Goal: Task Accomplishment & Management: Manage account settings

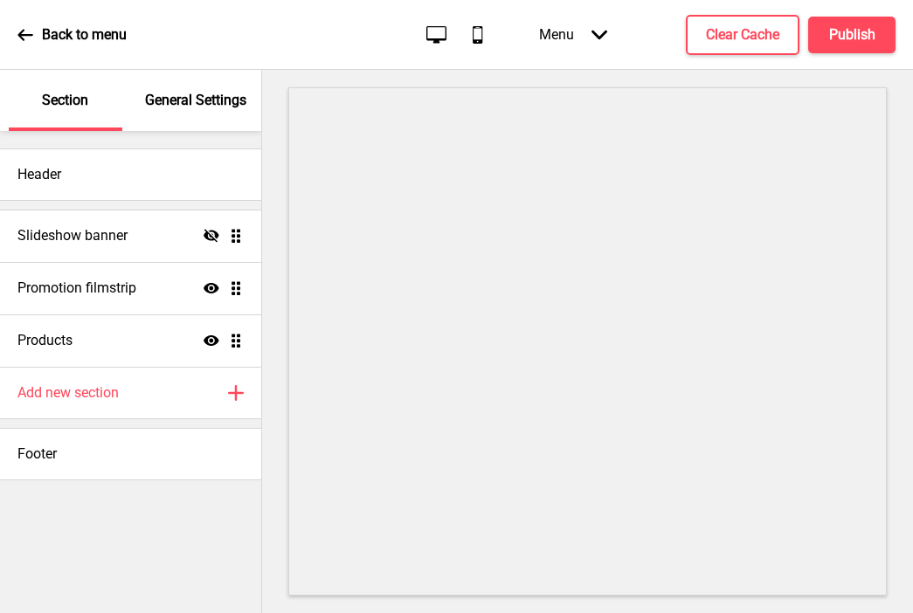
click at [197, 99] on p "General Settings" at bounding box center [195, 100] width 101 height 19
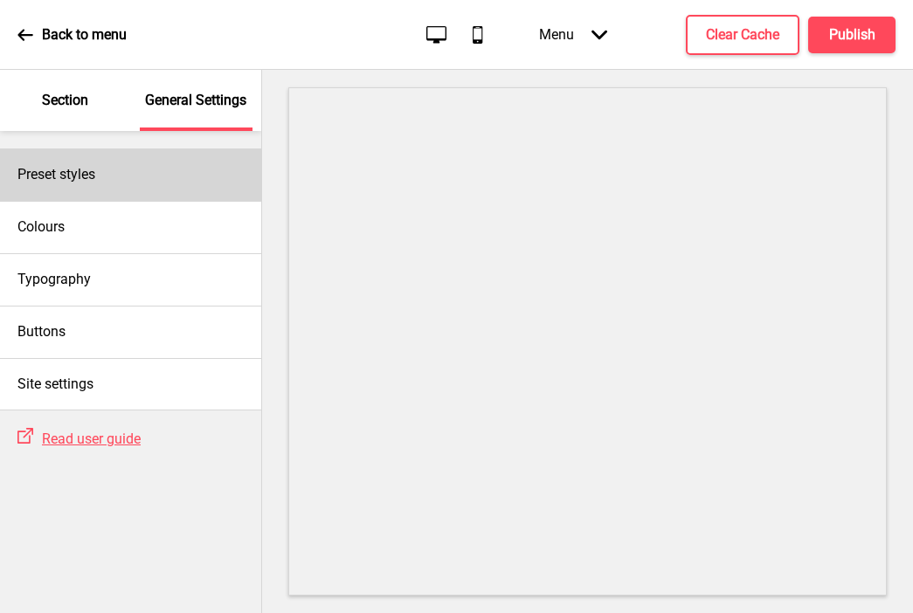
click at [84, 149] on div "Preset styles" at bounding box center [130, 175] width 261 height 52
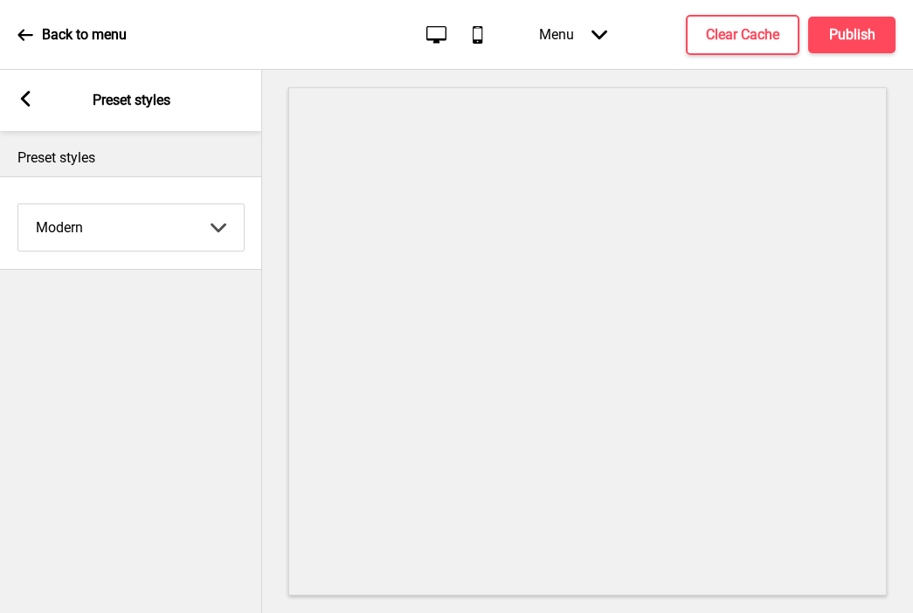
click at [86, 219] on select "Coffee Contrast Dark Earth Marine Minimalist Modern Oddle Pastel Yellow Fruits …" at bounding box center [130, 227] width 225 height 46
select select "minimalist"
click at [18, 204] on select "Coffee Contrast Dark Earth Marine Minimalist Modern Oddle Pastel Yellow Fruits …" at bounding box center [130, 227] width 225 height 46
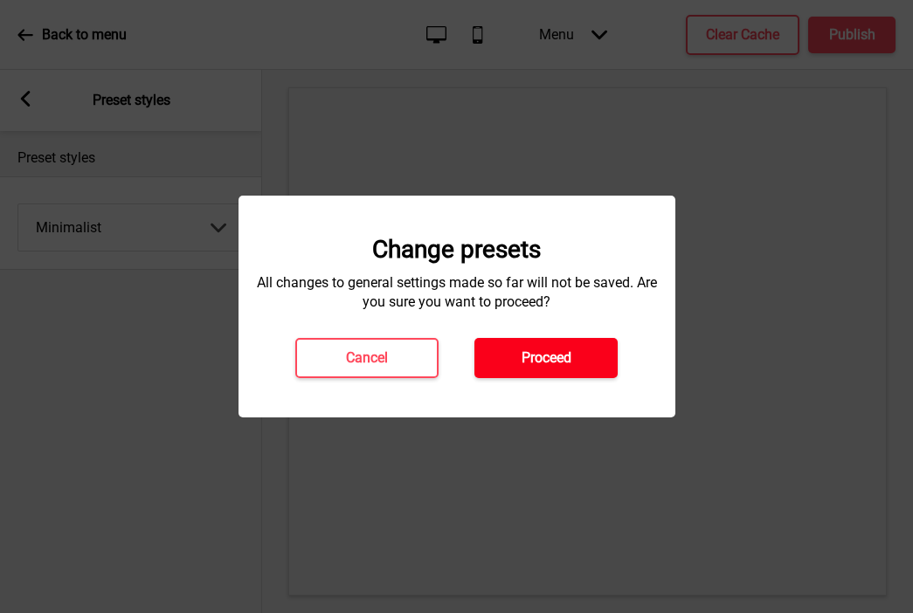
click at [522, 359] on h4 "Proceed" at bounding box center [547, 358] width 50 height 19
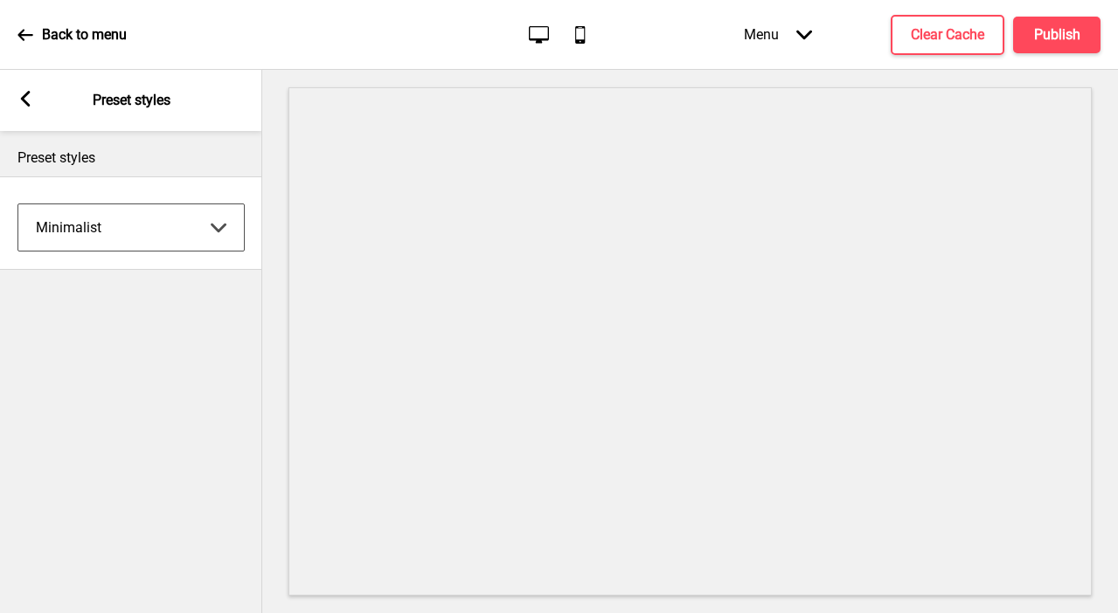
click at [25, 101] on icon at bounding box center [26, 99] width 10 height 16
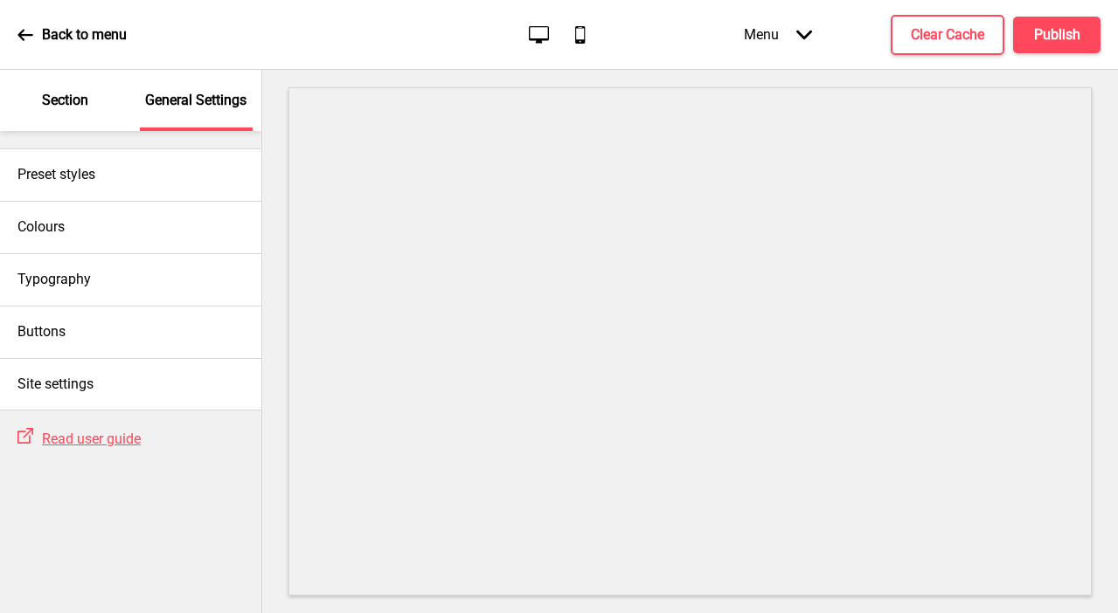
click at [102, 100] on div "Section" at bounding box center [66, 100] width 114 height 61
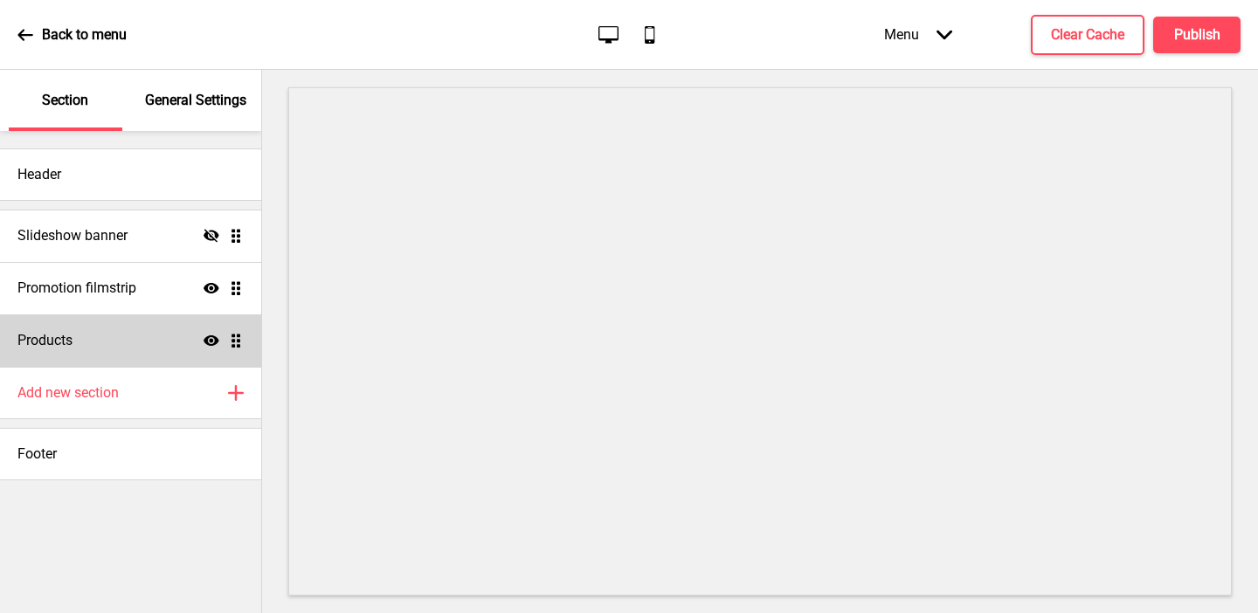
click at [140, 334] on div "Products Show Drag" at bounding box center [130, 341] width 261 height 52
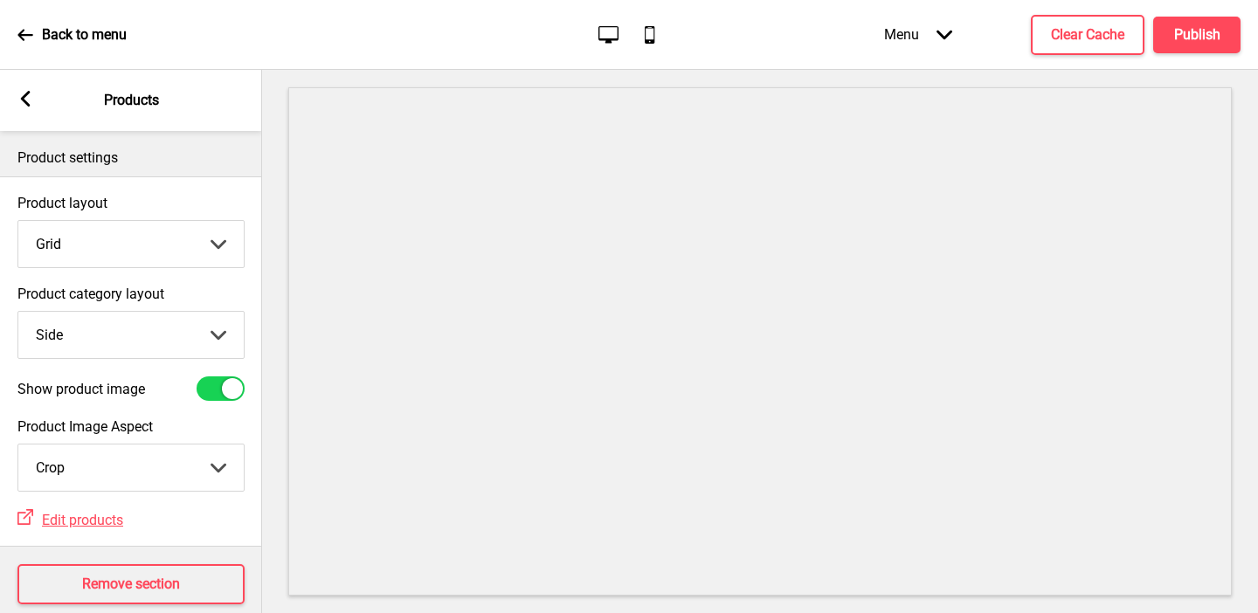
click at [133, 335] on select "Top Side" at bounding box center [130, 335] width 225 height 46
select select "top"
click at [18, 312] on select "Top Side" at bounding box center [130, 335] width 225 height 46
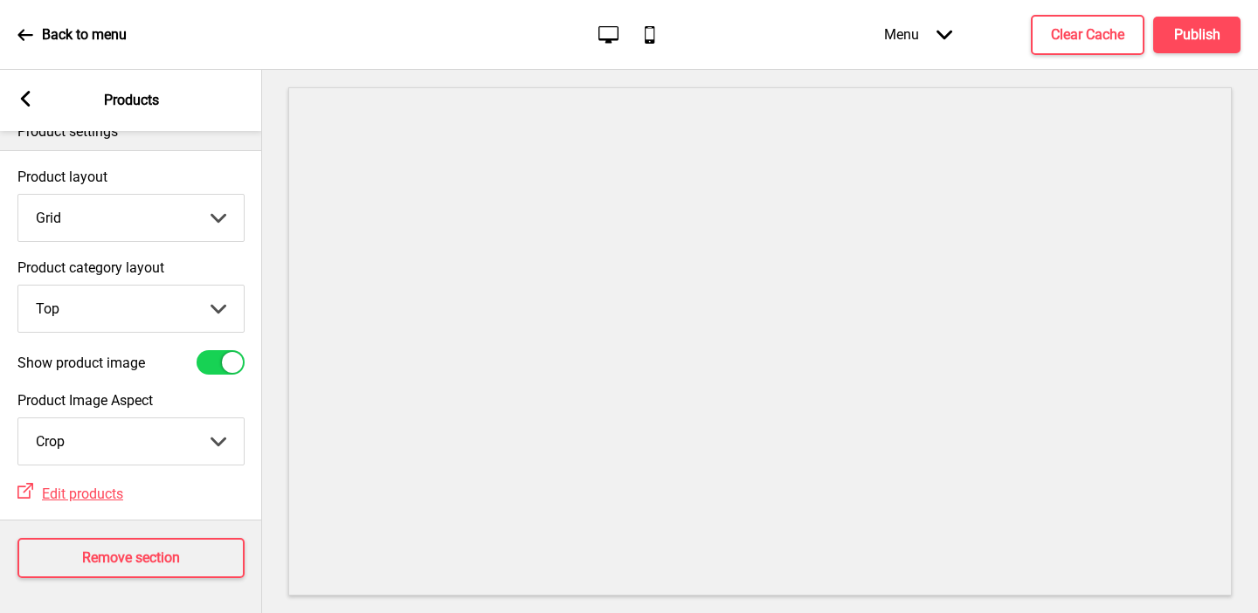
click at [28, 97] on rect at bounding box center [25, 99] width 16 height 16
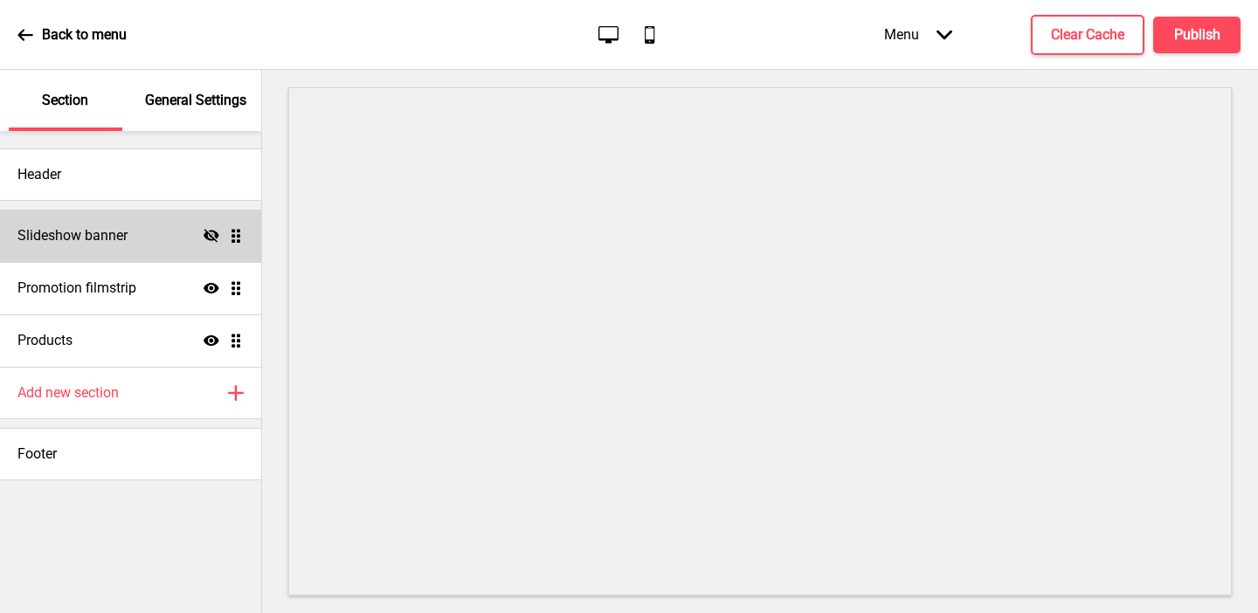
click at [213, 236] on icon "Hide" at bounding box center [212, 236] width 16 height 16
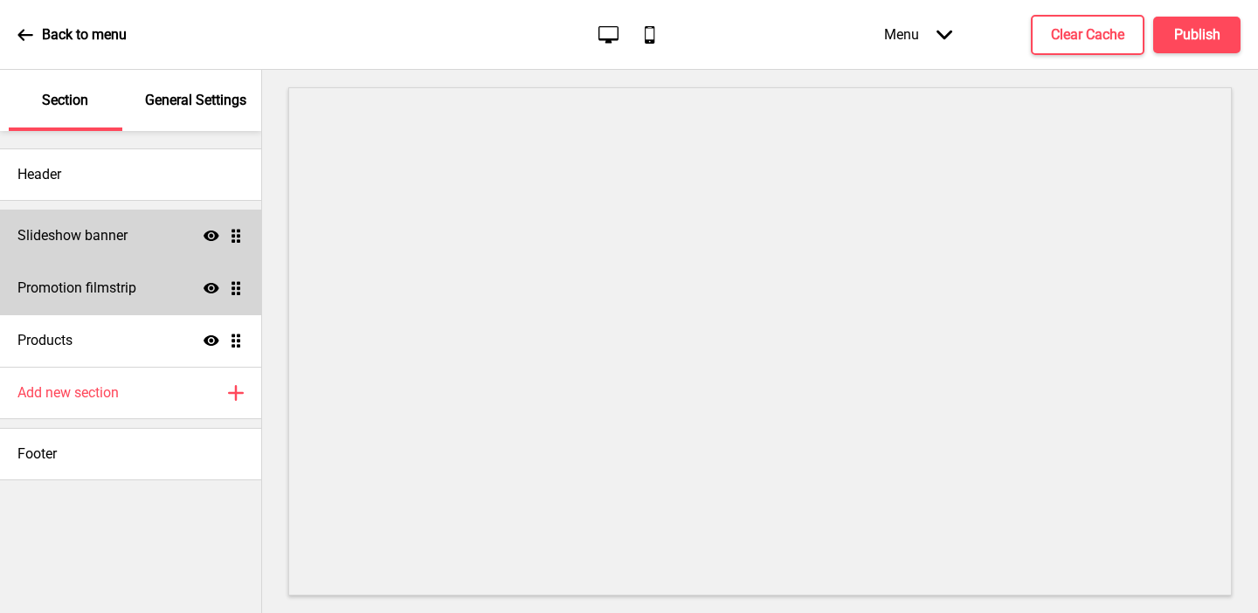
click at [153, 285] on div "Promotion filmstrip Show Drag" at bounding box center [130, 288] width 261 height 52
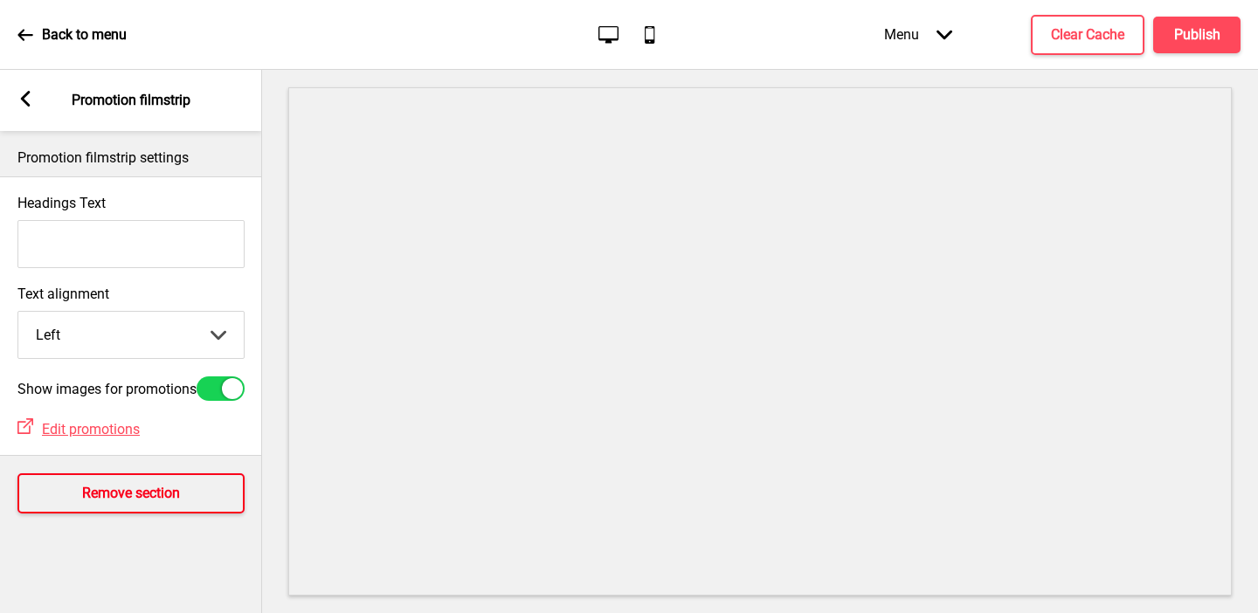
click at [115, 496] on h4 "Remove section" at bounding box center [131, 493] width 98 height 19
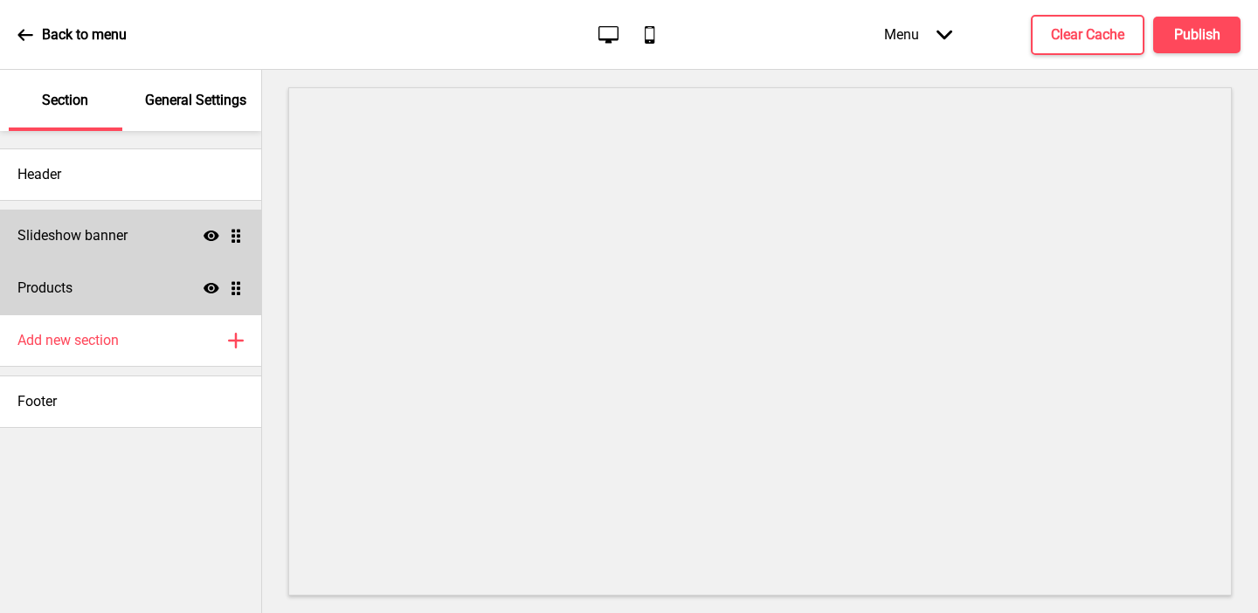
click at [87, 275] on div "Products Show Drag" at bounding box center [130, 288] width 261 height 52
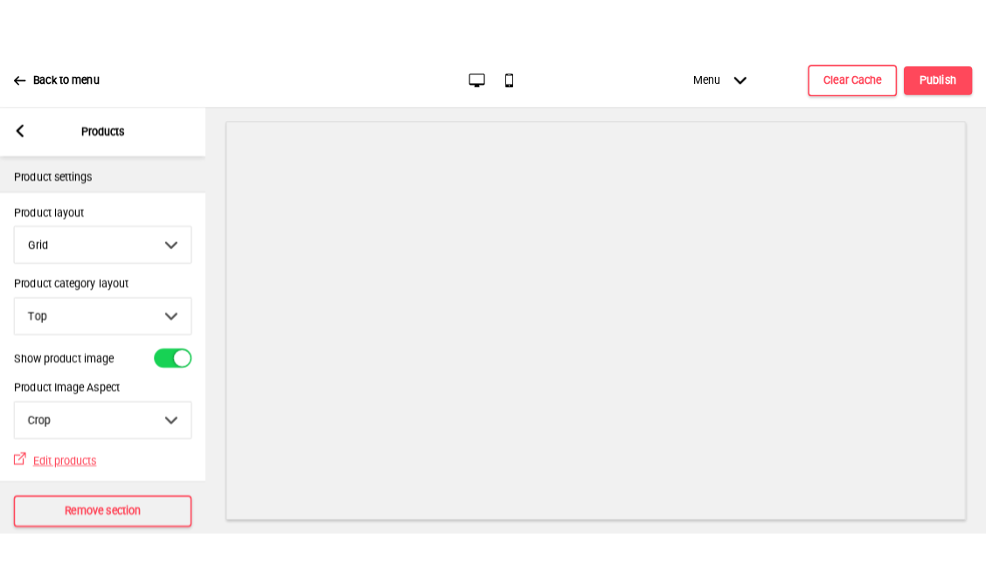
scroll to position [5, 0]
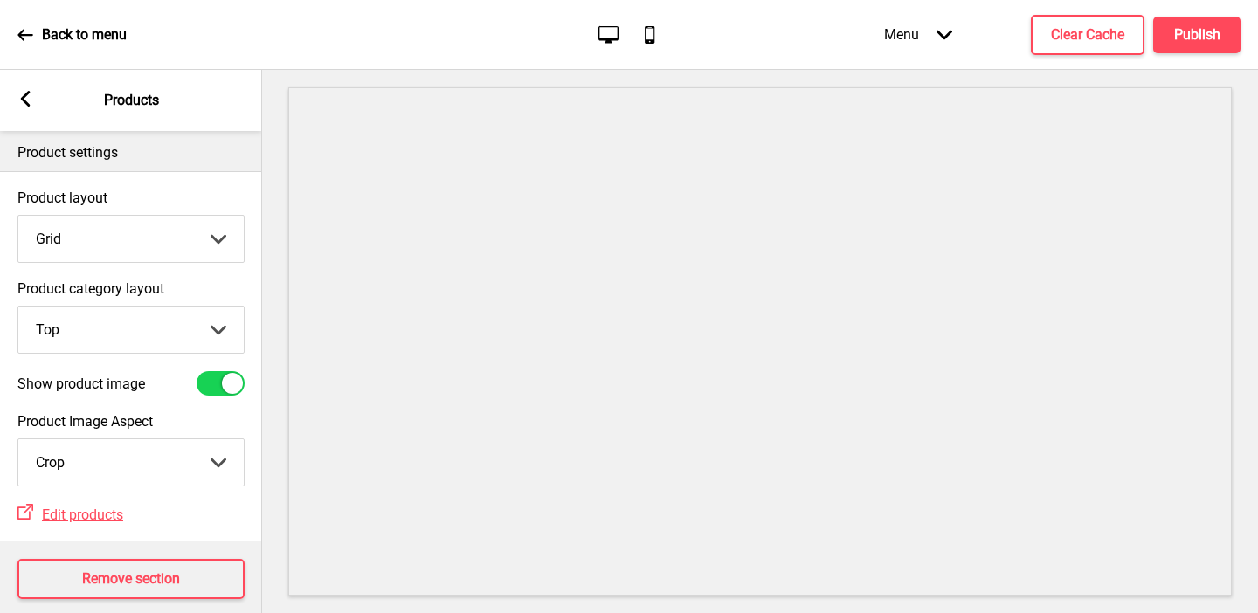
click at [104, 339] on select "Top Side" at bounding box center [130, 330] width 225 height 46
click at [18, 307] on select "Top Side" at bounding box center [130, 330] width 225 height 46
click at [912, 30] on h4 "Publish" at bounding box center [1197, 34] width 46 height 19
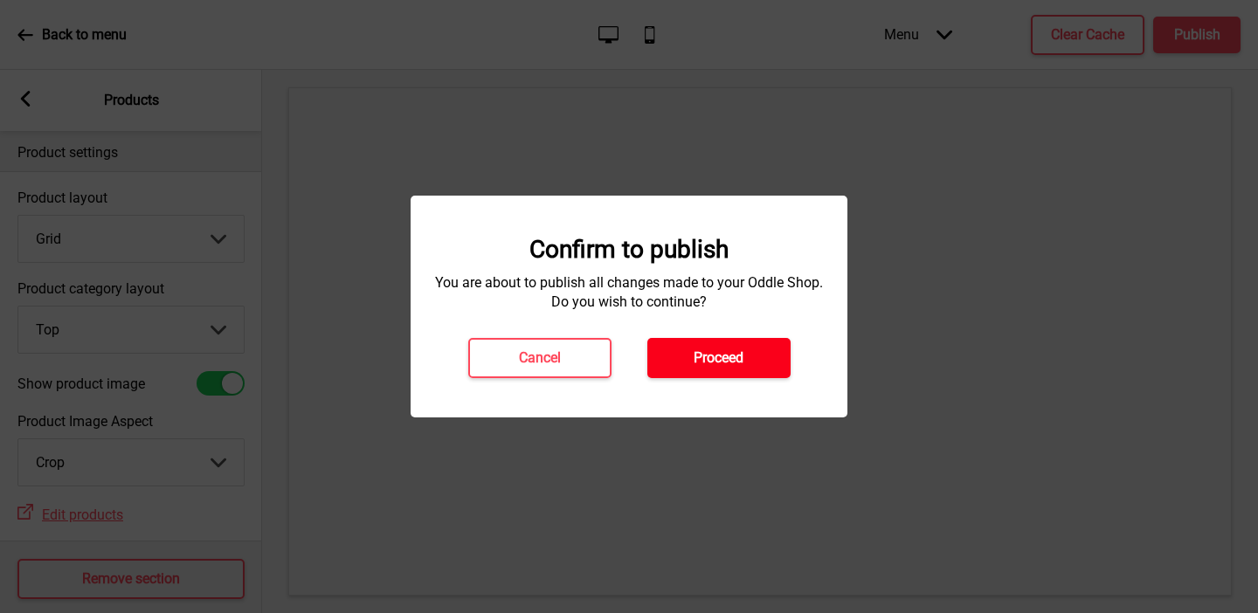
click at [695, 370] on button "Proceed" at bounding box center [718, 358] width 143 height 40
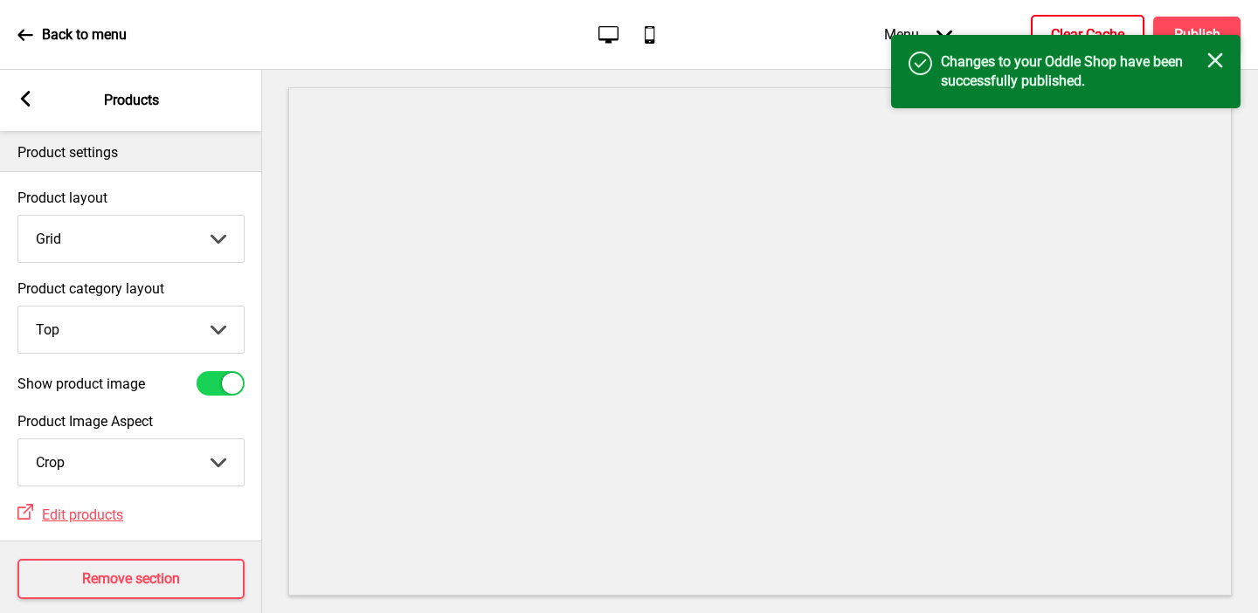
click at [912, 25] on h4 "Clear Cache" at bounding box center [1087, 34] width 73 height 19
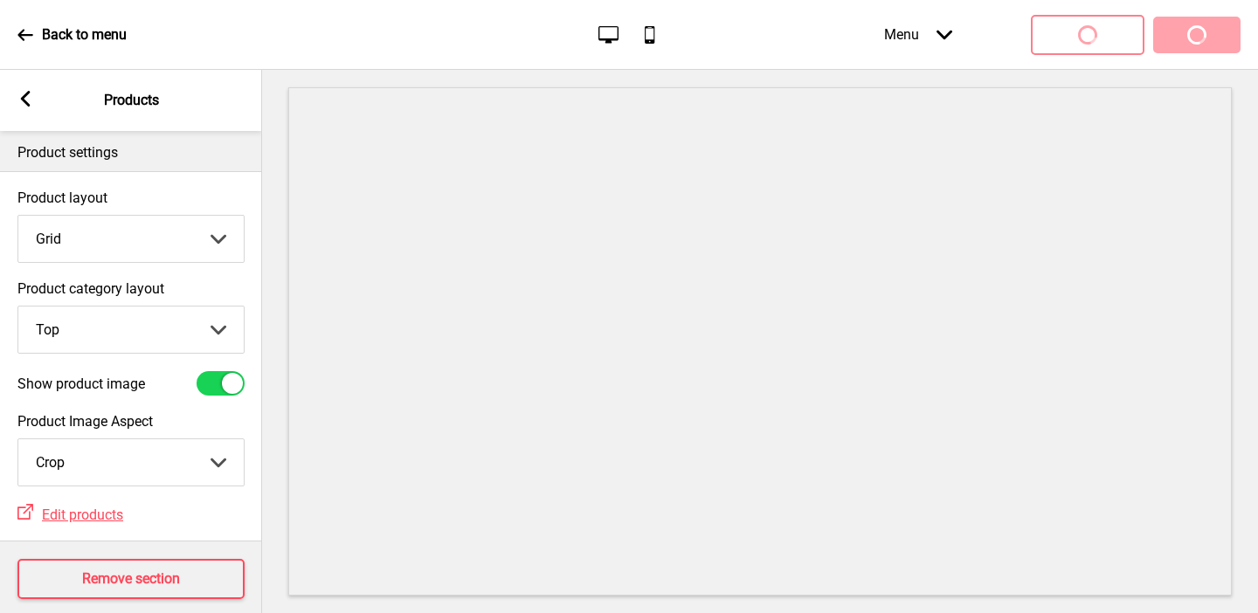
click at [28, 102] on rect at bounding box center [25, 99] width 16 height 16
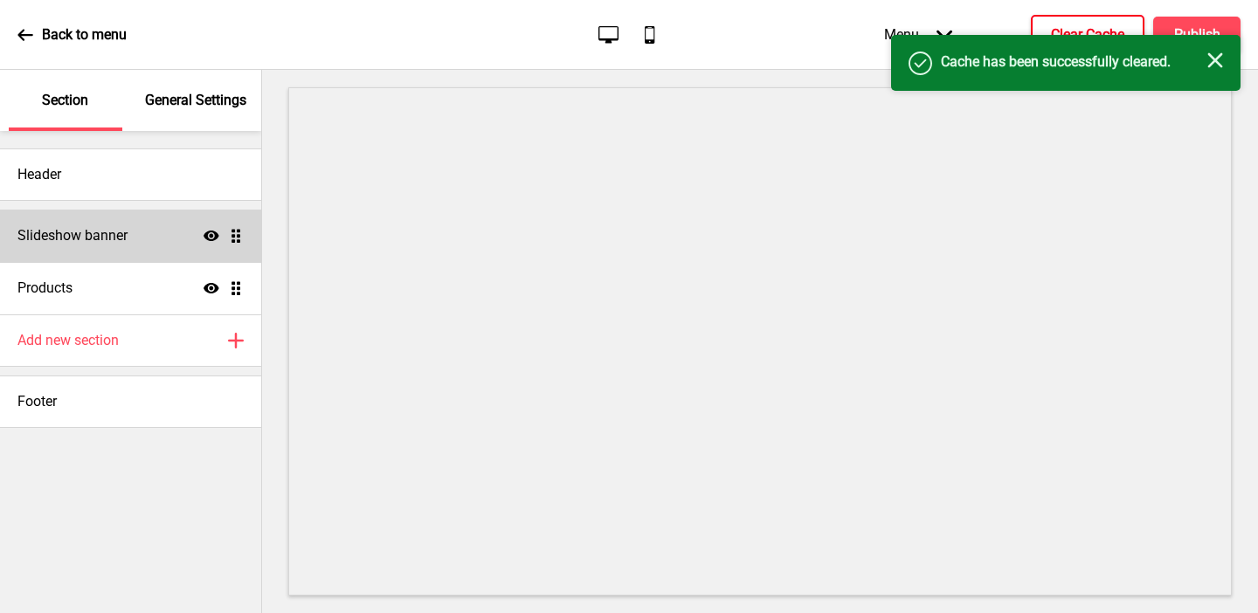
click at [204, 116] on div "General Settings" at bounding box center [197, 100] width 114 height 61
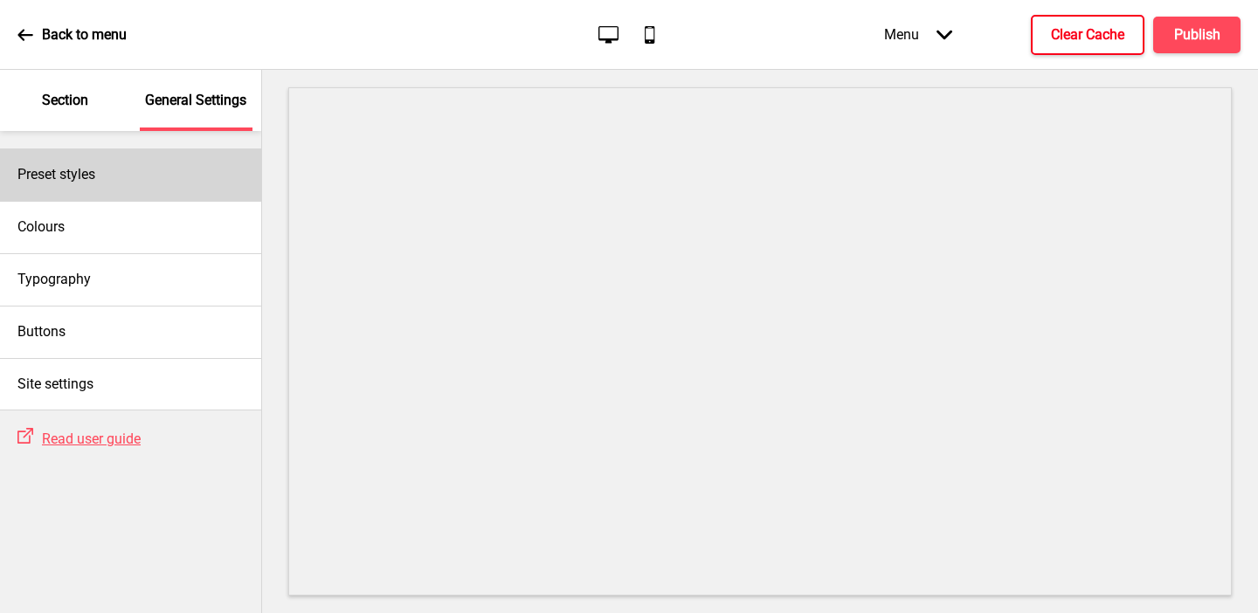
click at [170, 163] on div "Preset styles" at bounding box center [130, 175] width 261 height 52
select select "minimalist"
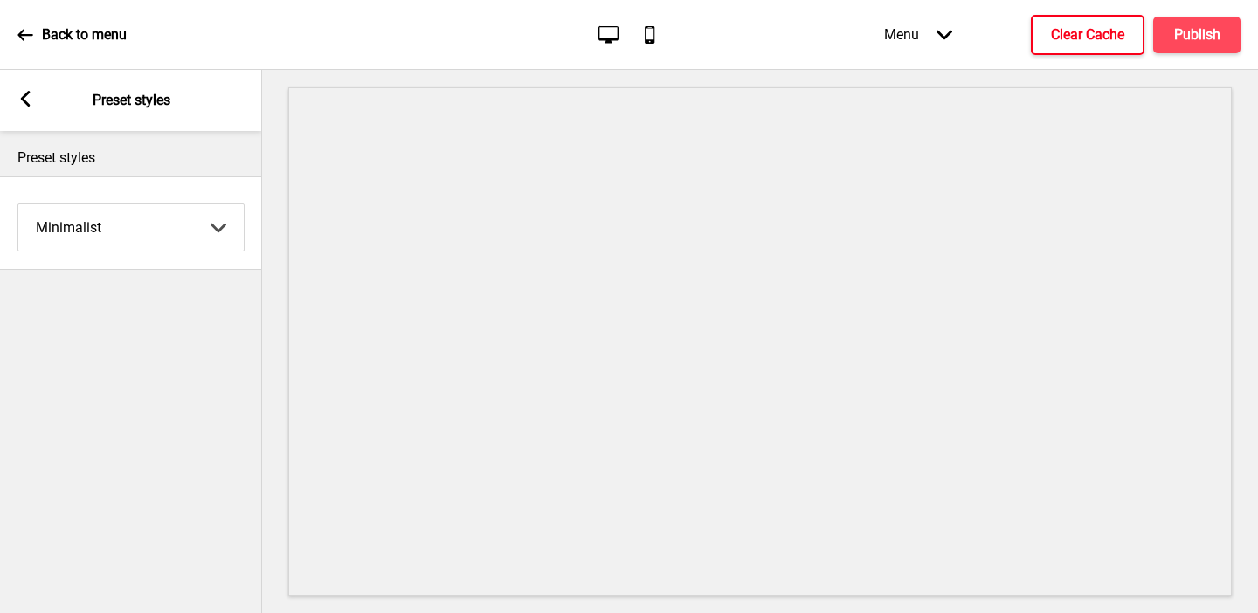
click at [144, 218] on select "Coffee Contrast Dark Earth Marine Minimalist Modern Oddle Pastel Yellow Fruits …" at bounding box center [130, 227] width 225 height 46
click at [18, 204] on select "Coffee Contrast Dark Earth Marine Minimalist Modern Oddle Pastel Yellow Fruits …" at bounding box center [130, 227] width 225 height 46
click at [151, 400] on div "Preset styles Minimalist Coffee Contrast Dark Earth Marine Minimalist Modern Od…" at bounding box center [131, 372] width 262 height 482
click at [26, 100] on g at bounding box center [25, 99] width 16 height 16
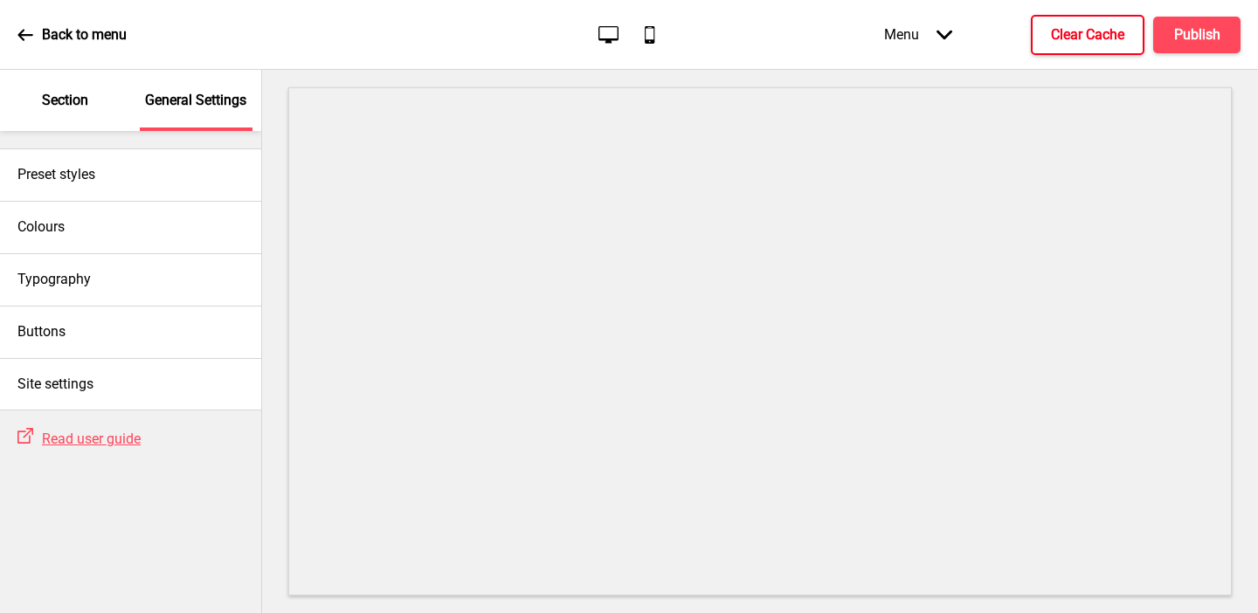
click at [72, 107] on p "Section" at bounding box center [65, 100] width 46 height 19
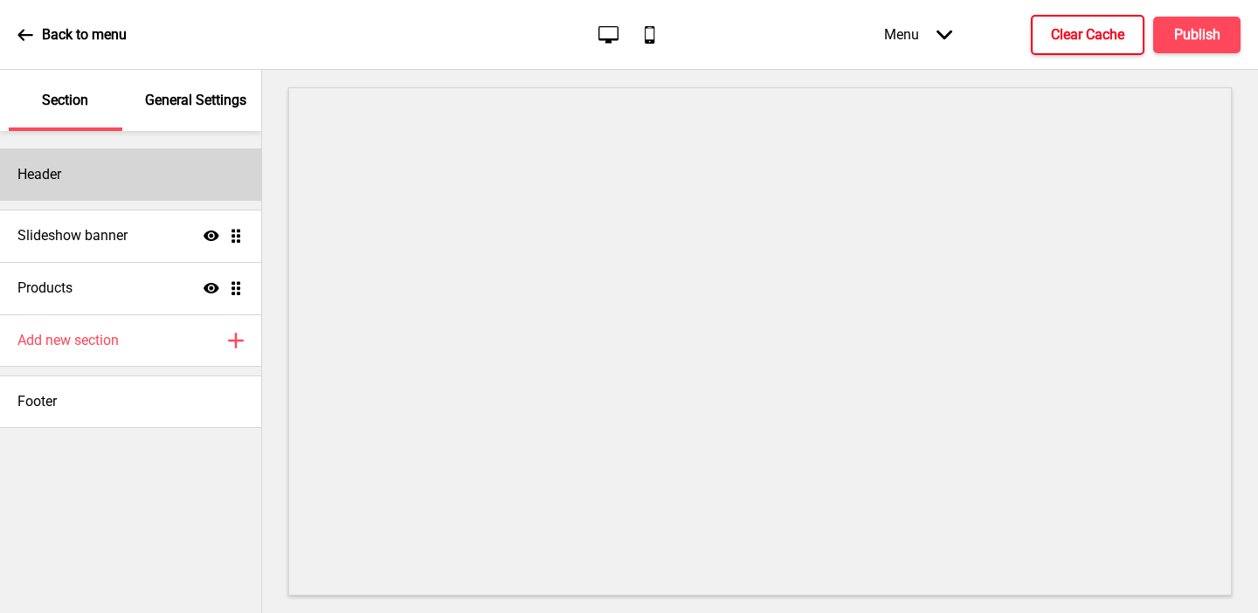
click at [72, 178] on div "Header" at bounding box center [130, 175] width 261 height 52
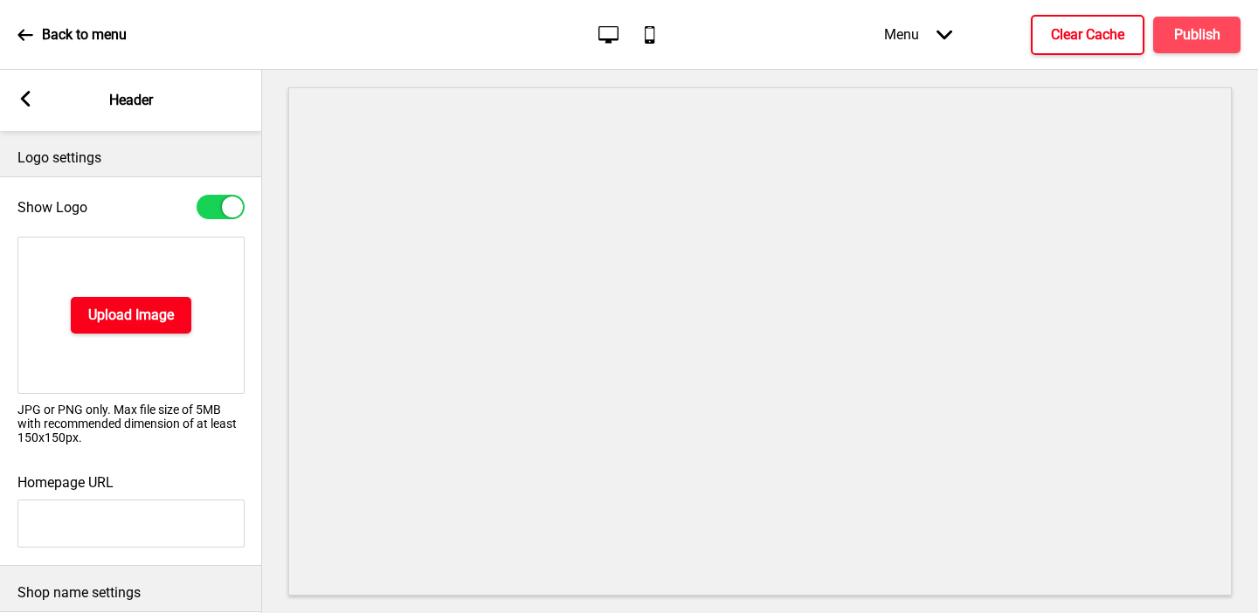
click at [122, 318] on h4 "Upload Image" at bounding box center [131, 315] width 86 height 19
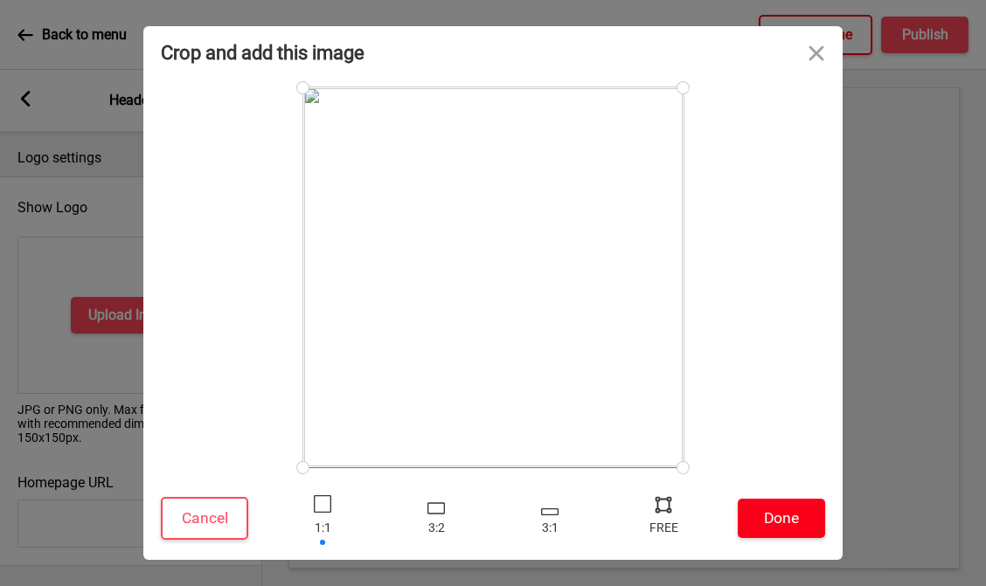
click at [766, 503] on button "Done" at bounding box center [780, 518] width 87 height 39
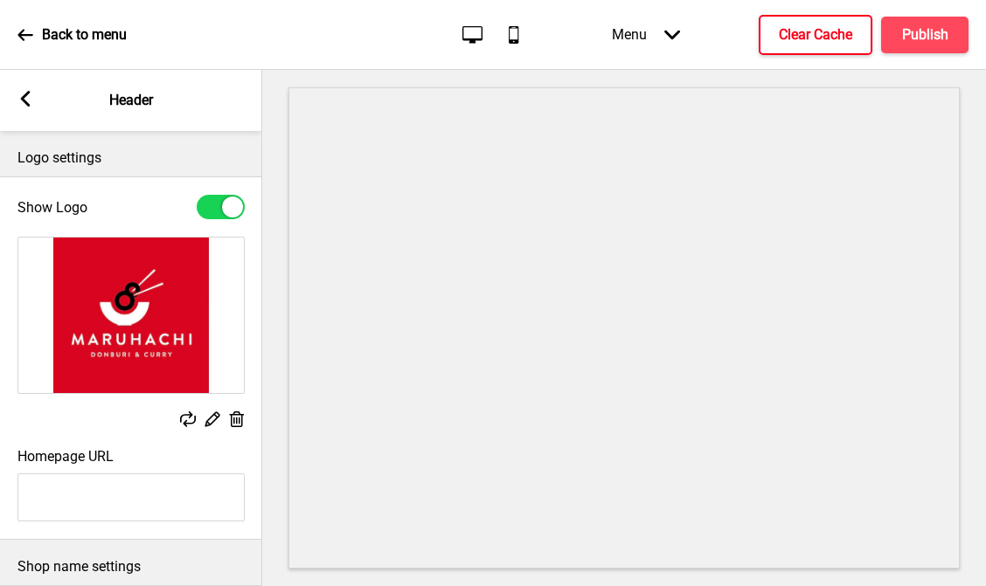
click at [213, 424] on rect at bounding box center [212, 419] width 18 height 18
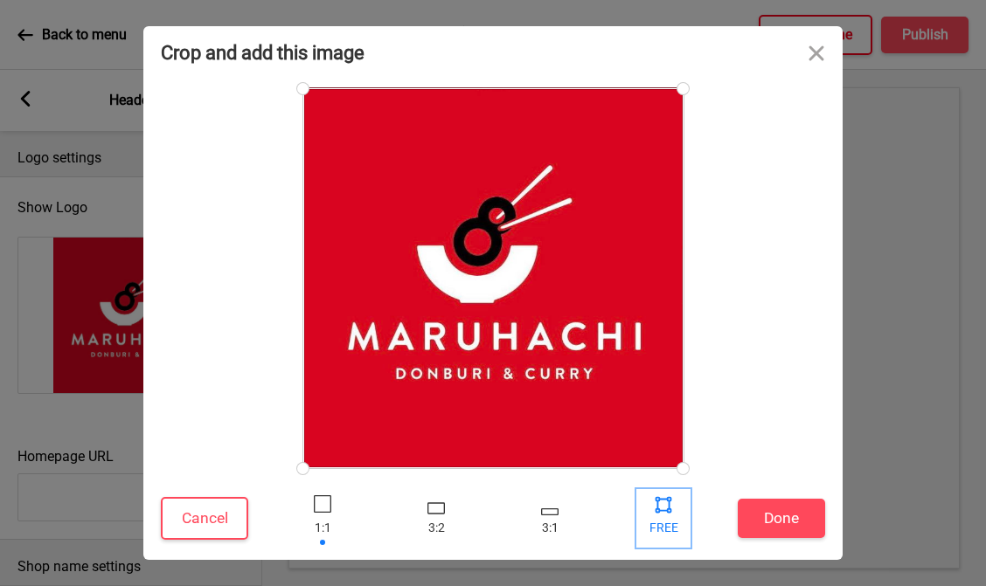
click at [665, 513] on div at bounding box center [663, 504] width 26 height 26
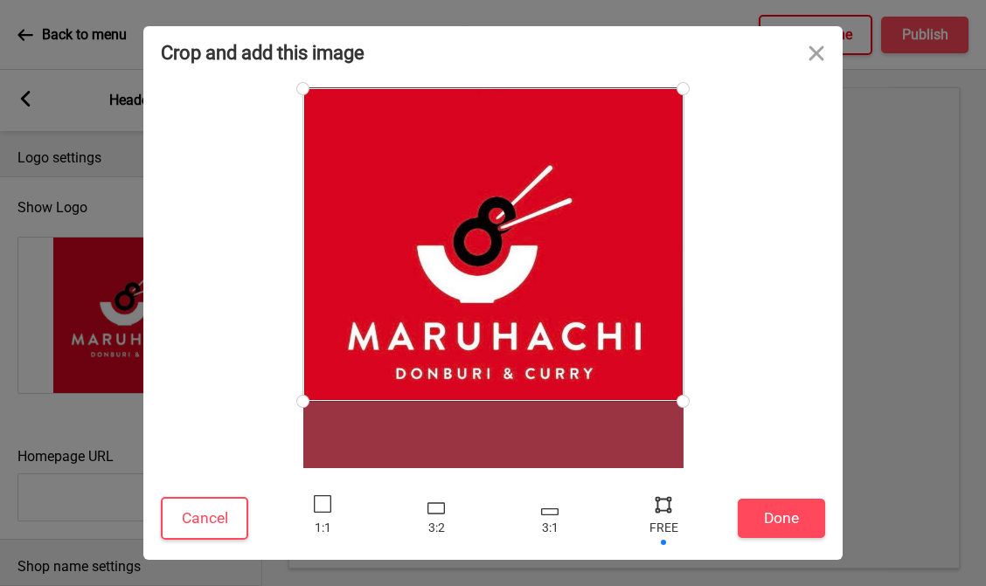
drag, startPoint x: 680, startPoint y: 464, endPoint x: 701, endPoint y: 401, distance: 66.3
click at [701, 401] on div at bounding box center [493, 277] width 664 height 381
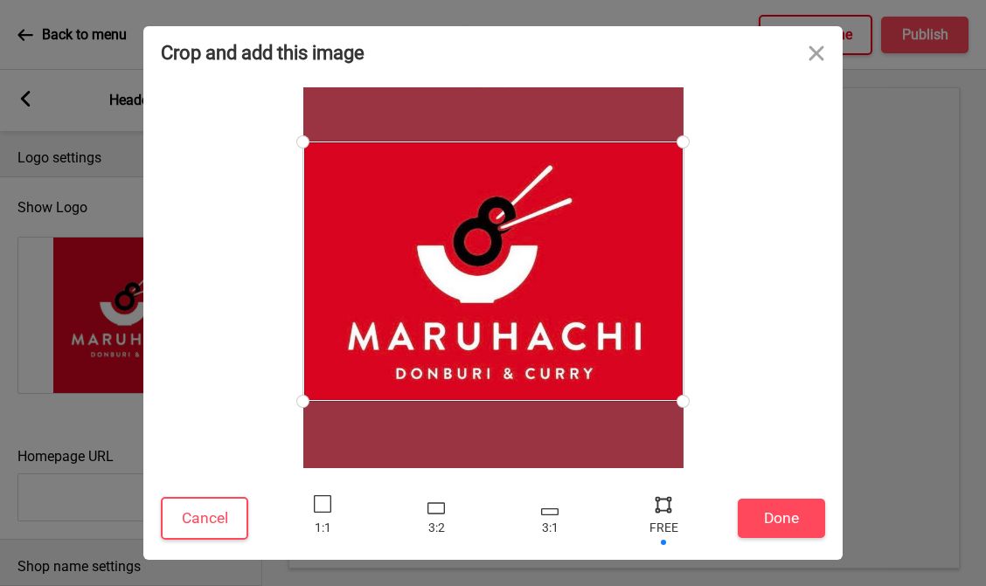
drag, startPoint x: 679, startPoint y: 85, endPoint x: 725, endPoint y: 141, distance: 72.6
click at [725, 142] on div at bounding box center [493, 277] width 664 height 381
click at [776, 504] on button "Done" at bounding box center [780, 518] width 87 height 39
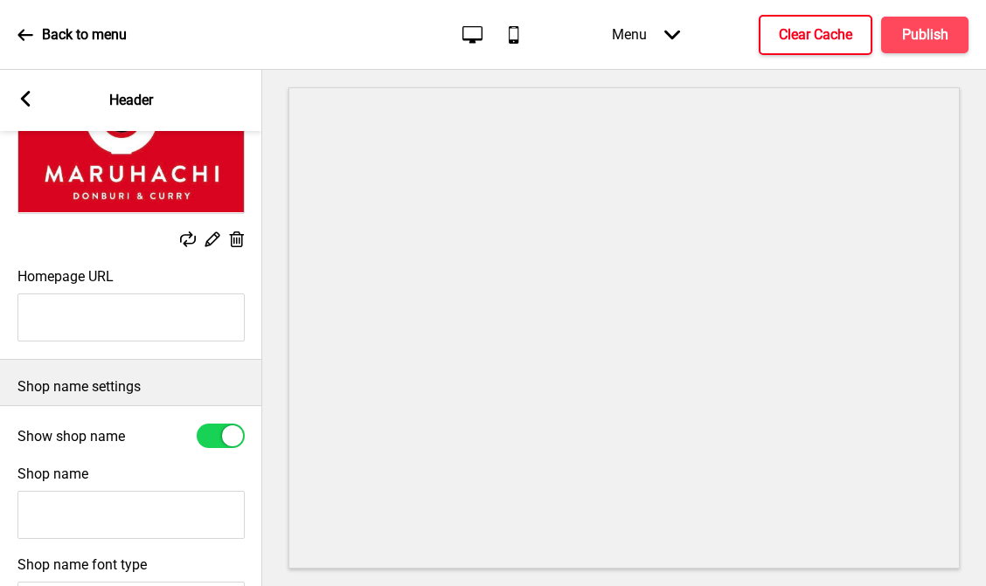
scroll to position [163, 0]
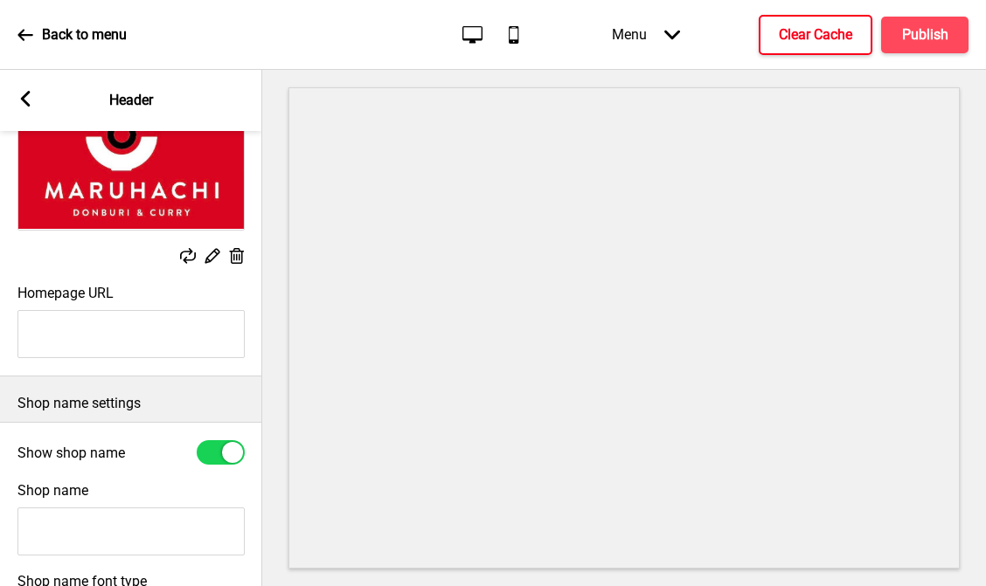
click at [83, 522] on input "Shop name" at bounding box center [130, 532] width 227 height 48
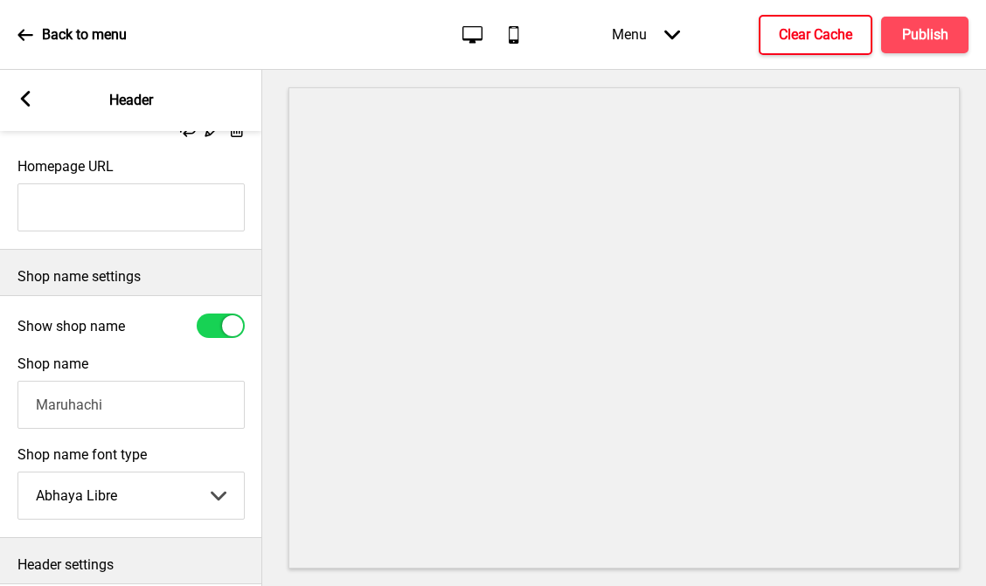
type input "Maruhachi"
click at [218, 325] on div at bounding box center [221, 326] width 48 height 24
checkbox input "false"
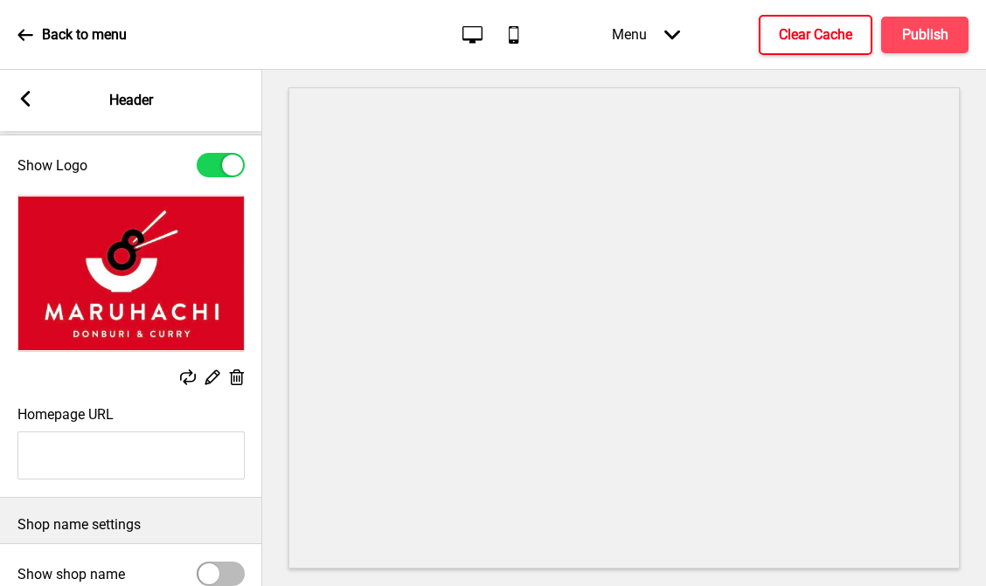
scroll to position [0, 0]
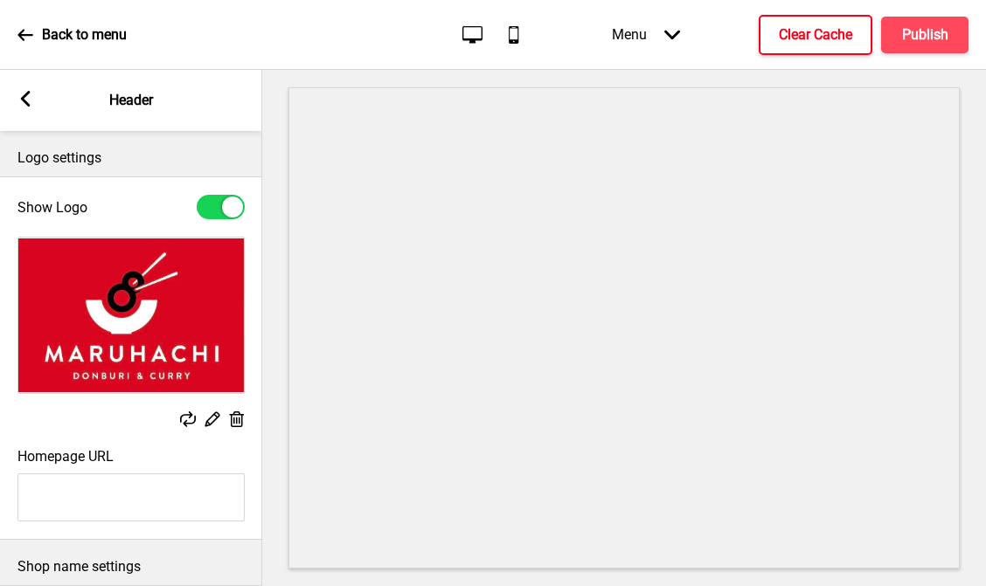
type input "#d90420"
click at [142, 433] on div "Replace Edit Delete" at bounding box center [131, 333] width 262 height 211
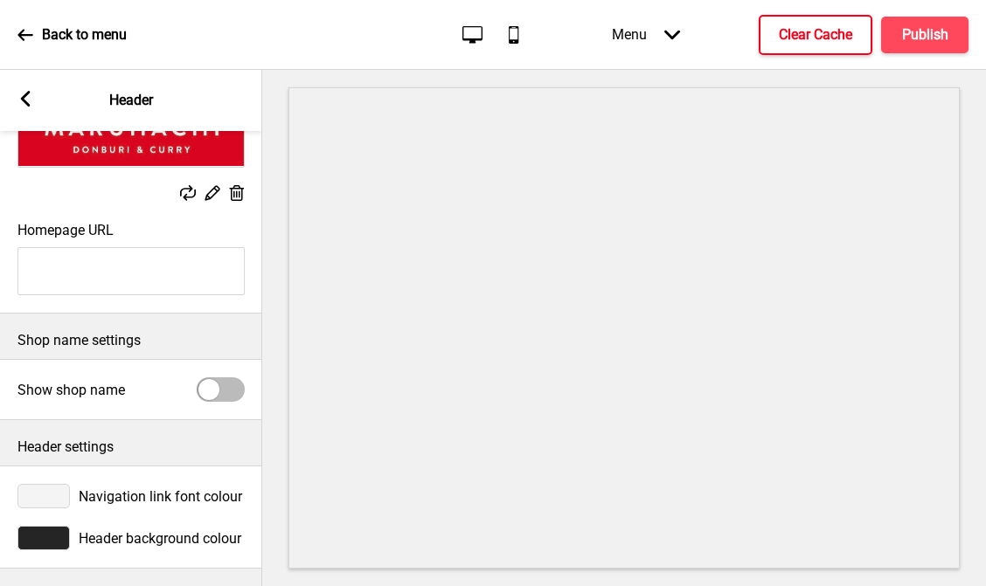
click at [34, 549] on div at bounding box center [43, 538] width 52 height 24
click at [45, 536] on div at bounding box center [43, 538] width 52 height 24
click at [38, 546] on div at bounding box center [43, 538] width 52 height 24
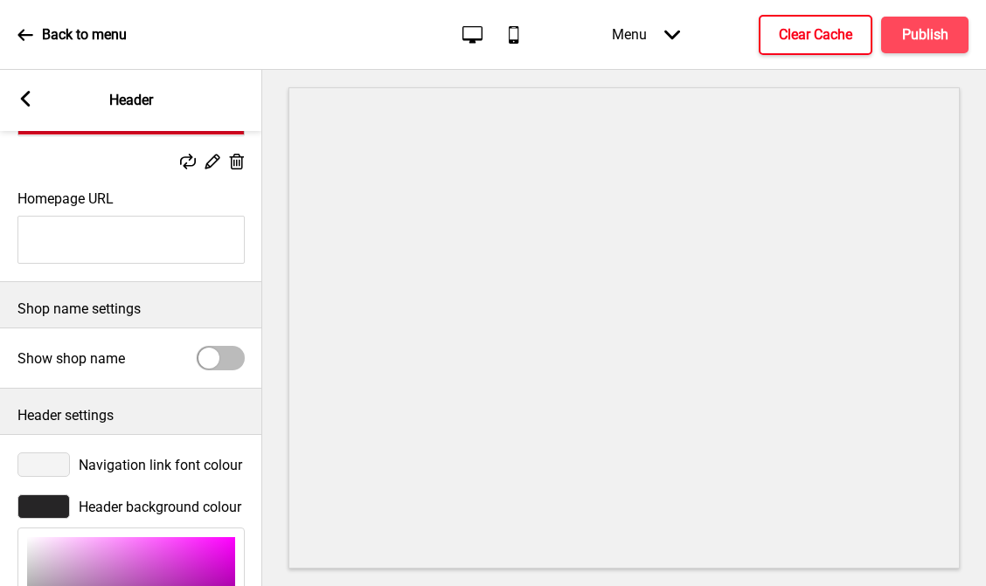
scroll to position [511, 0]
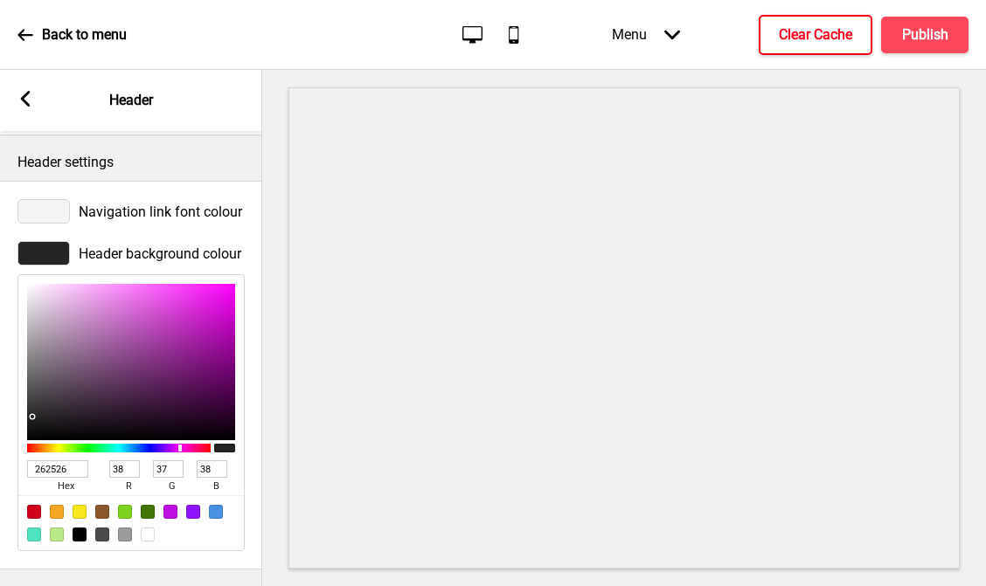
click at [52, 470] on input "262526" at bounding box center [57, 468] width 61 height 17
paste input "d90420"
type input "d90420"
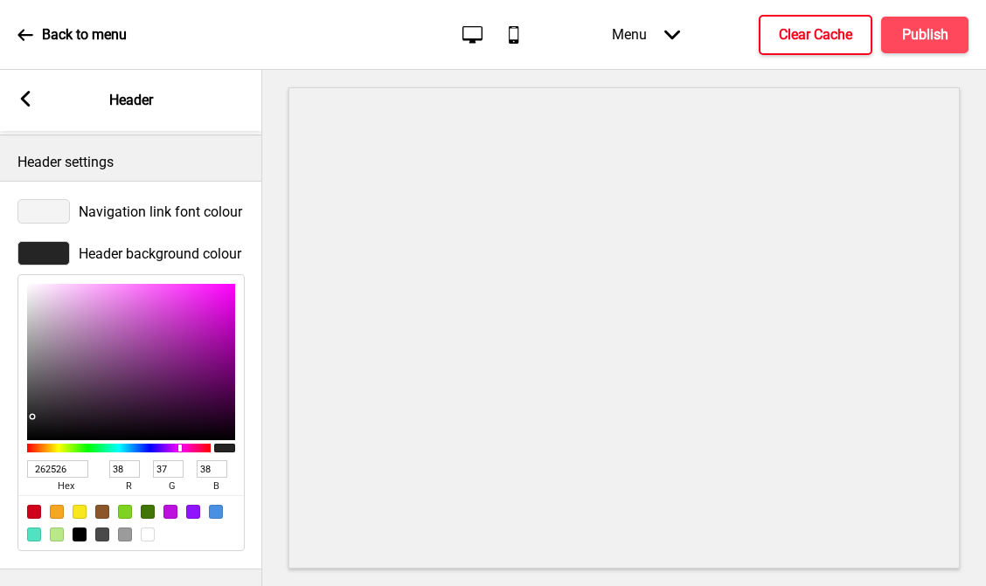
type input "217"
type input "4"
type input "32"
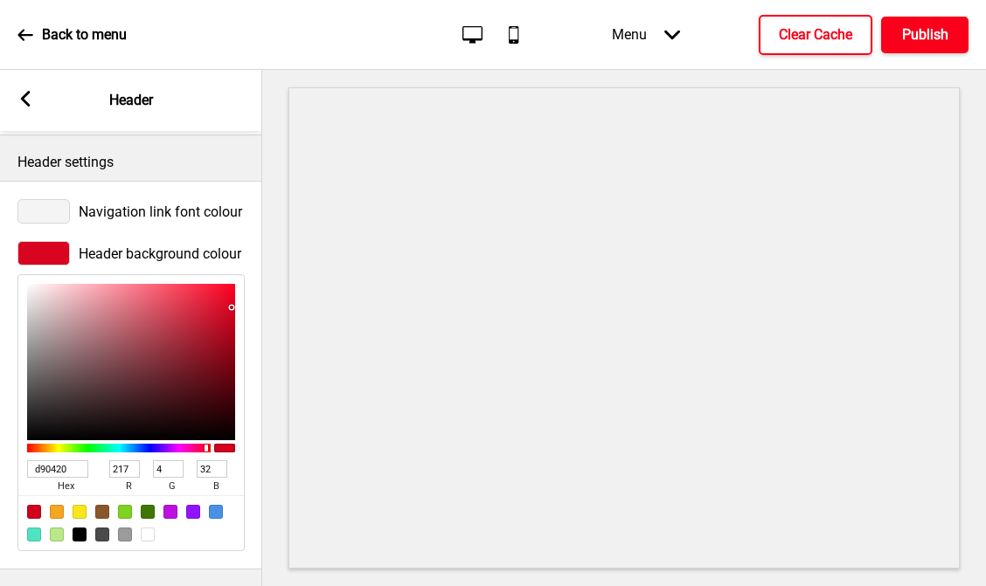
type input "D90420"
click at [912, 38] on h4 "Publish" at bounding box center [925, 34] width 46 height 19
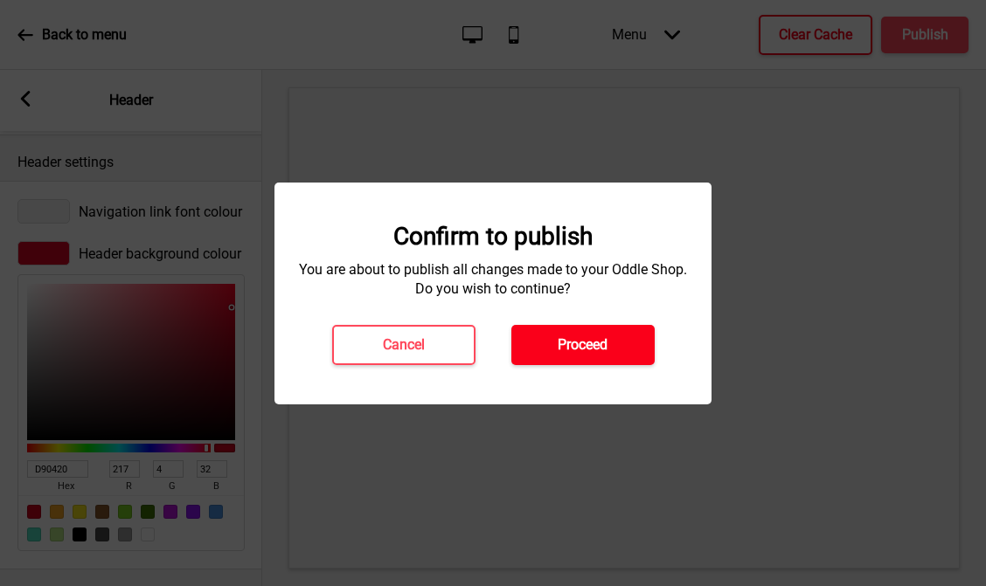
click at [578, 343] on h4 "Proceed" at bounding box center [582, 345] width 50 height 19
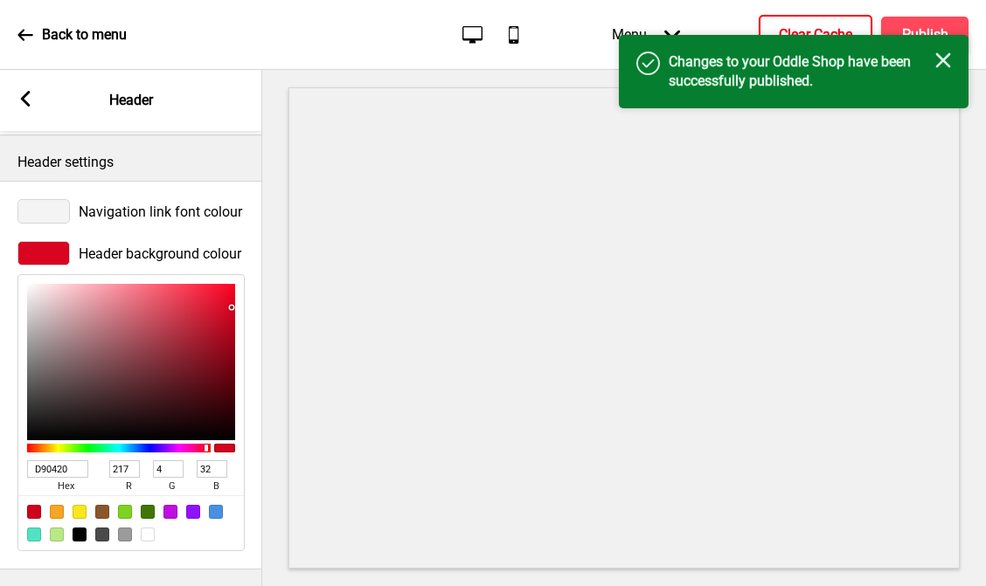
click at [802, 25] on h4 "Clear Cache" at bounding box center [815, 34] width 73 height 19
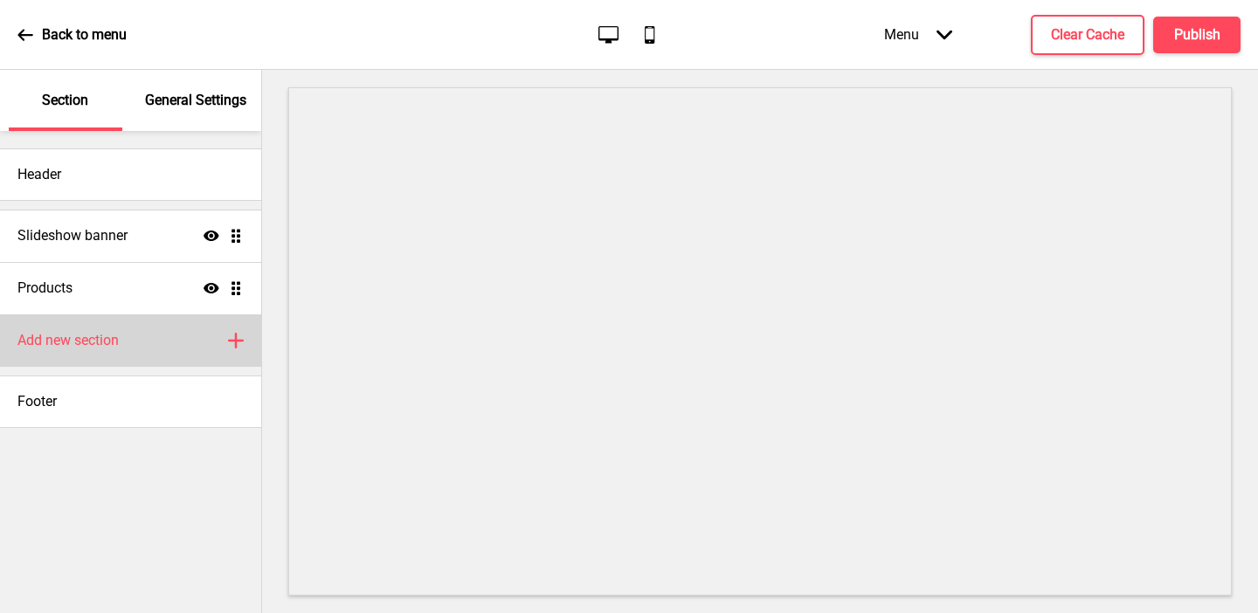
click at [101, 329] on div "Add new section Plus" at bounding box center [130, 341] width 261 height 52
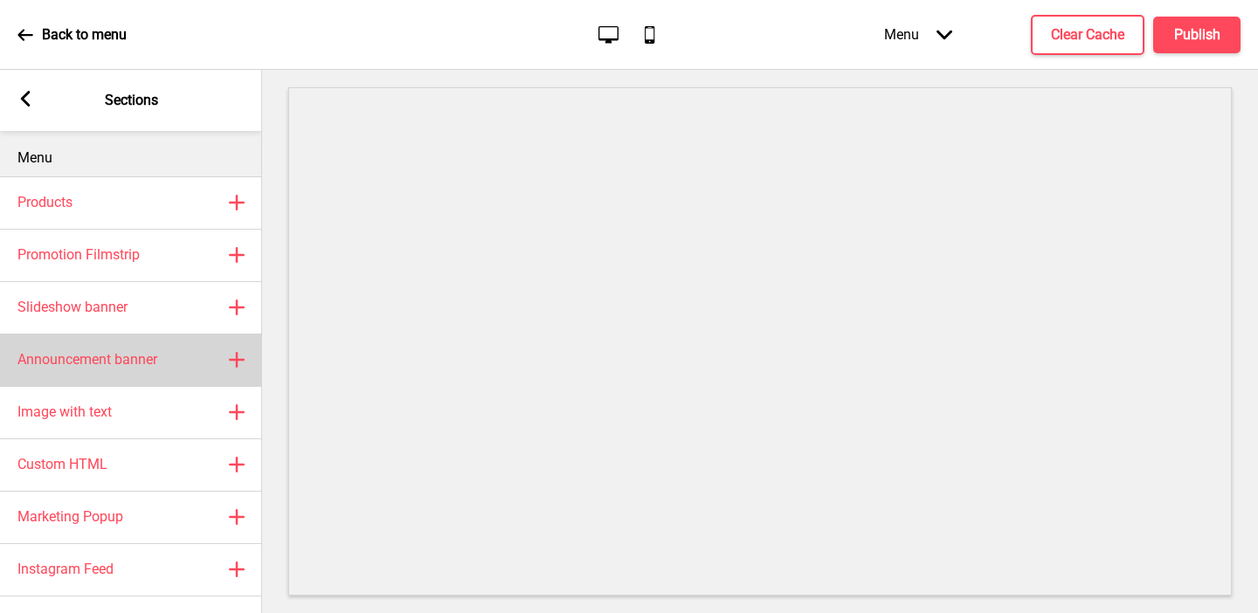
click at [122, 358] on h4 "Announcement banner" at bounding box center [87, 359] width 140 height 19
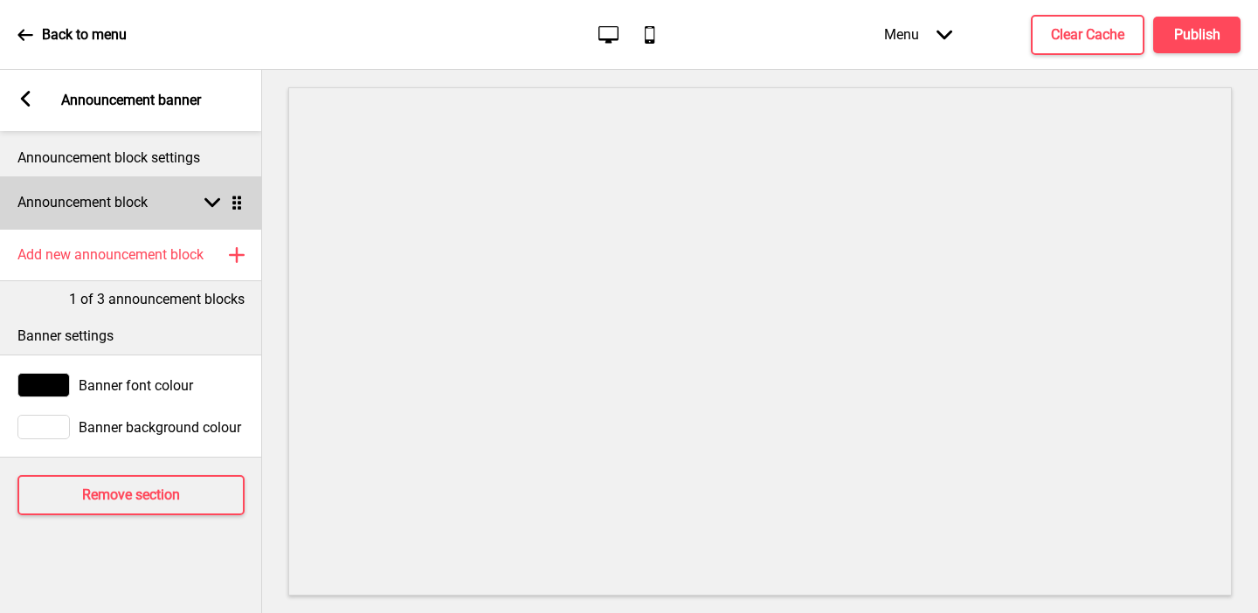
click at [73, 203] on h4 "Announcement block" at bounding box center [82, 202] width 130 height 19
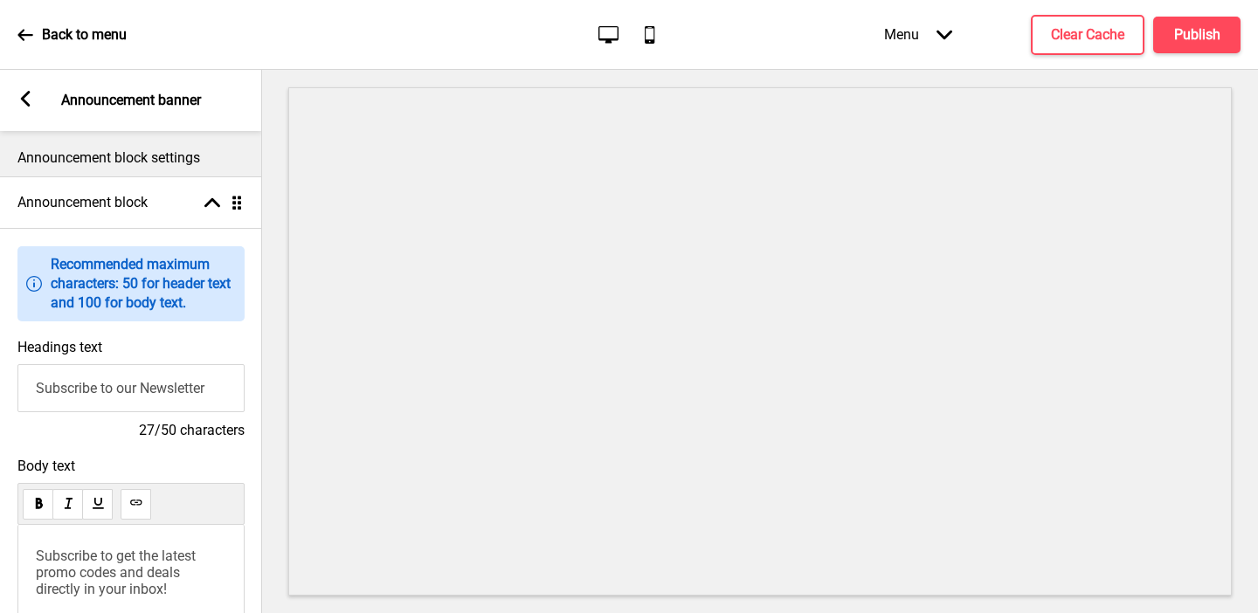
click at [74, 396] on input "Subscribe to our Newsletter" at bounding box center [130, 388] width 227 height 48
type input "Welcome to Maruhachi"
click at [83, 572] on span "Subscribe to get the latest promo codes and deals directly in your inbox!" at bounding box center [117, 573] width 163 height 50
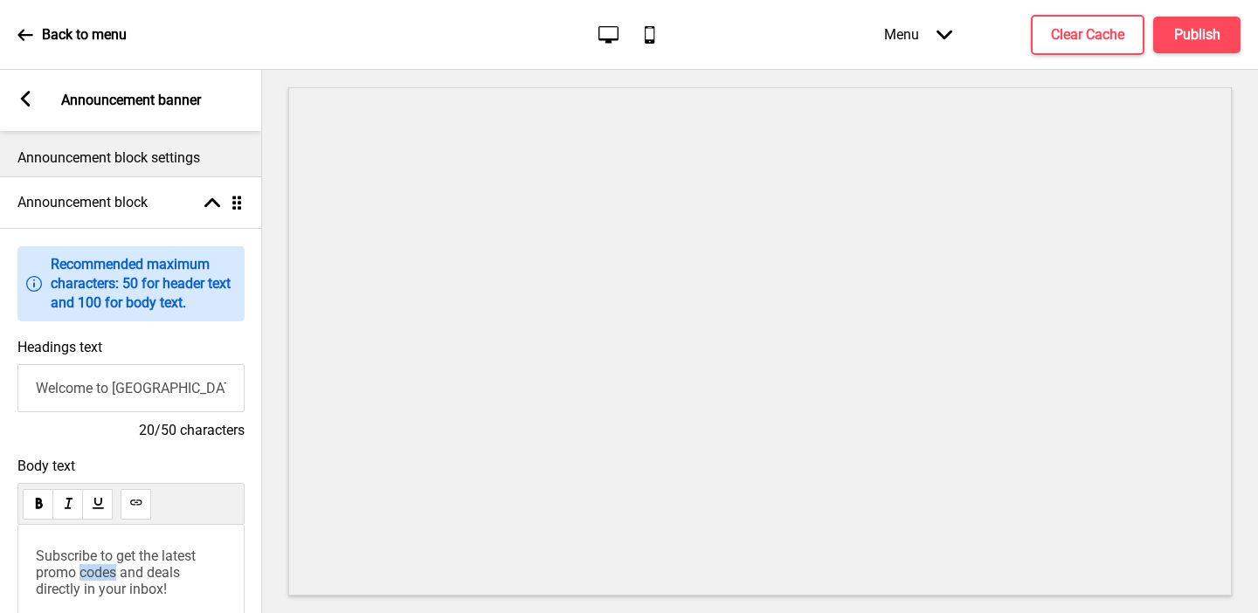
click at [83, 572] on span "Subscribe to get the latest promo codes and deals directly in your inbox!" at bounding box center [117, 573] width 163 height 50
click at [30, 102] on rect at bounding box center [25, 99] width 16 height 16
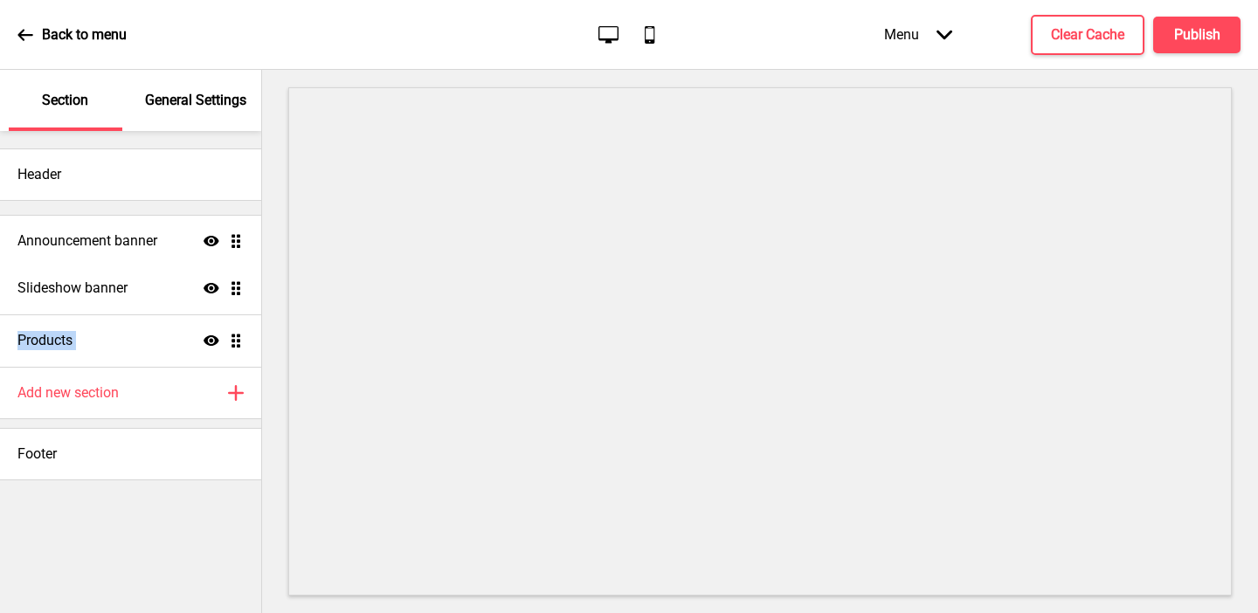
drag, startPoint x: 236, startPoint y: 343, endPoint x: 216, endPoint y: 243, distance: 101.6
click at [216, 243] on ul "Slideshow banner Show Drag Products Show Drag Announcement banner Show Drag" at bounding box center [130, 288] width 261 height 157
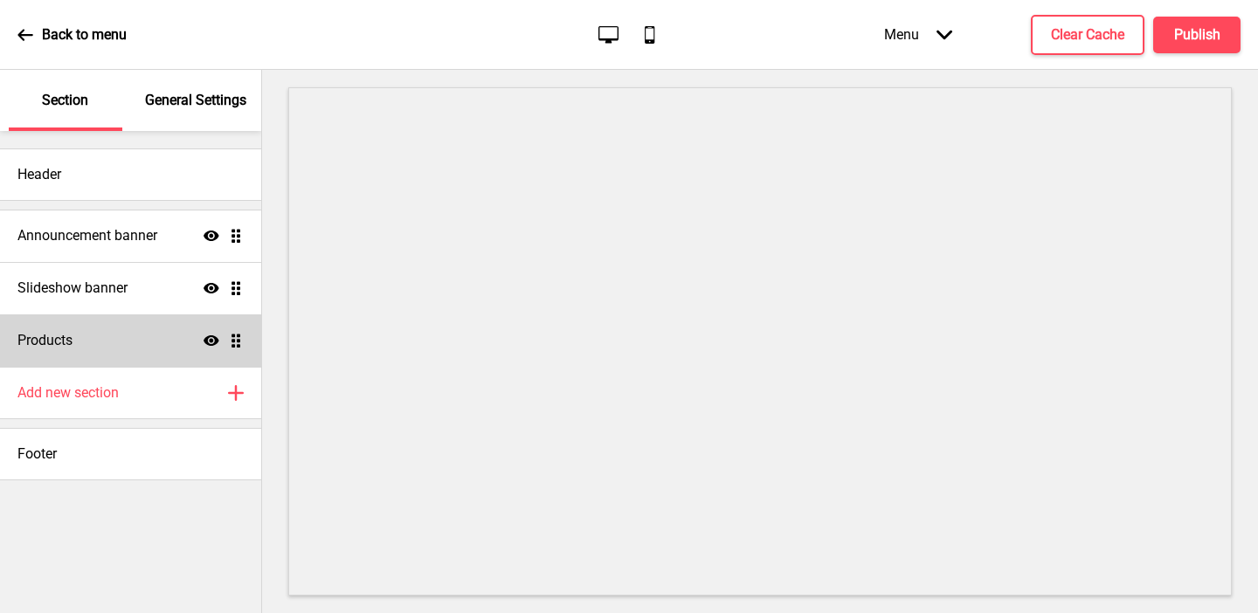
click at [138, 336] on div "Products Show Drag" at bounding box center [130, 341] width 261 height 52
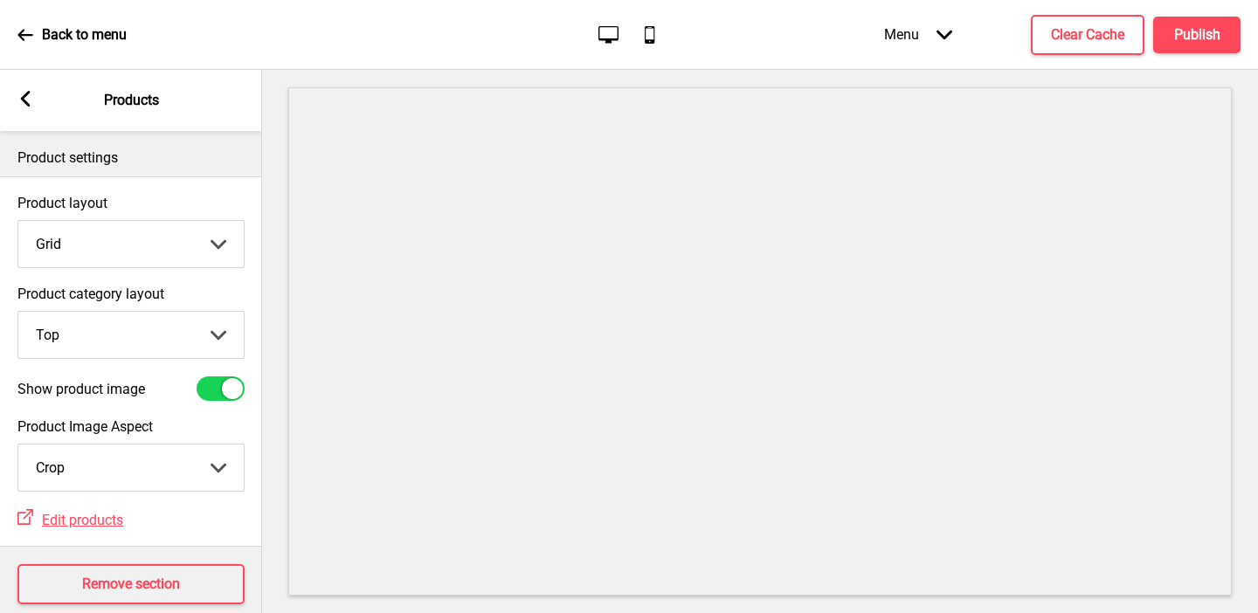
click at [23, 94] on rect at bounding box center [25, 99] width 16 height 16
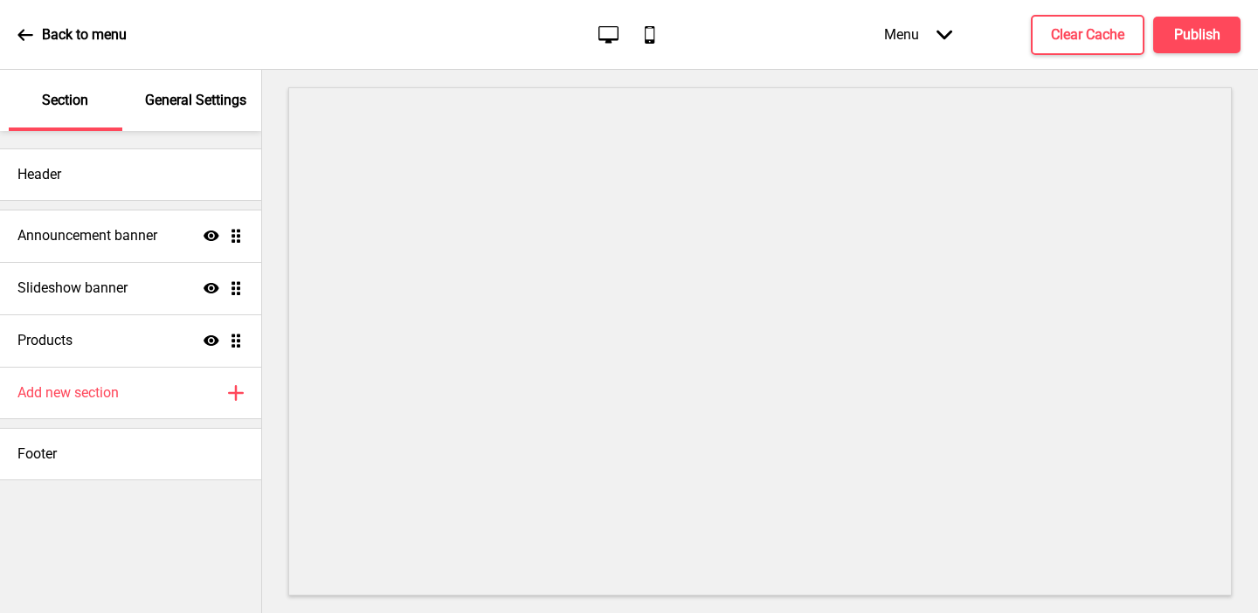
click at [190, 114] on div "General Settings" at bounding box center [197, 100] width 114 height 61
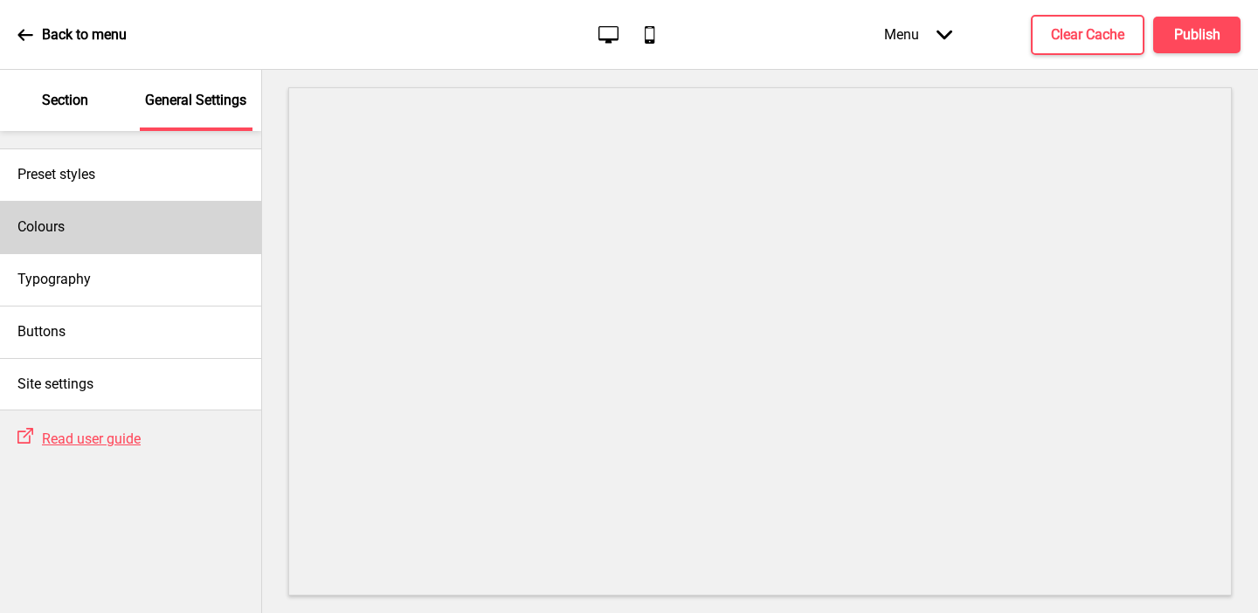
click at [66, 239] on div "Colours" at bounding box center [130, 227] width 261 height 52
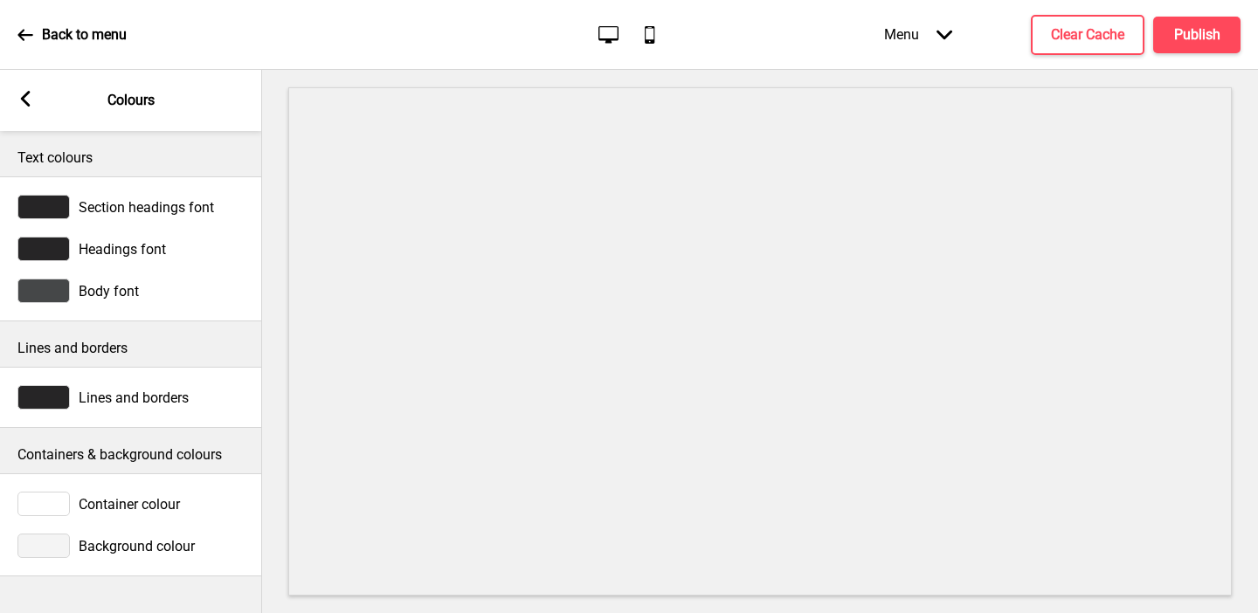
click at [46, 536] on div at bounding box center [43, 546] width 52 height 24
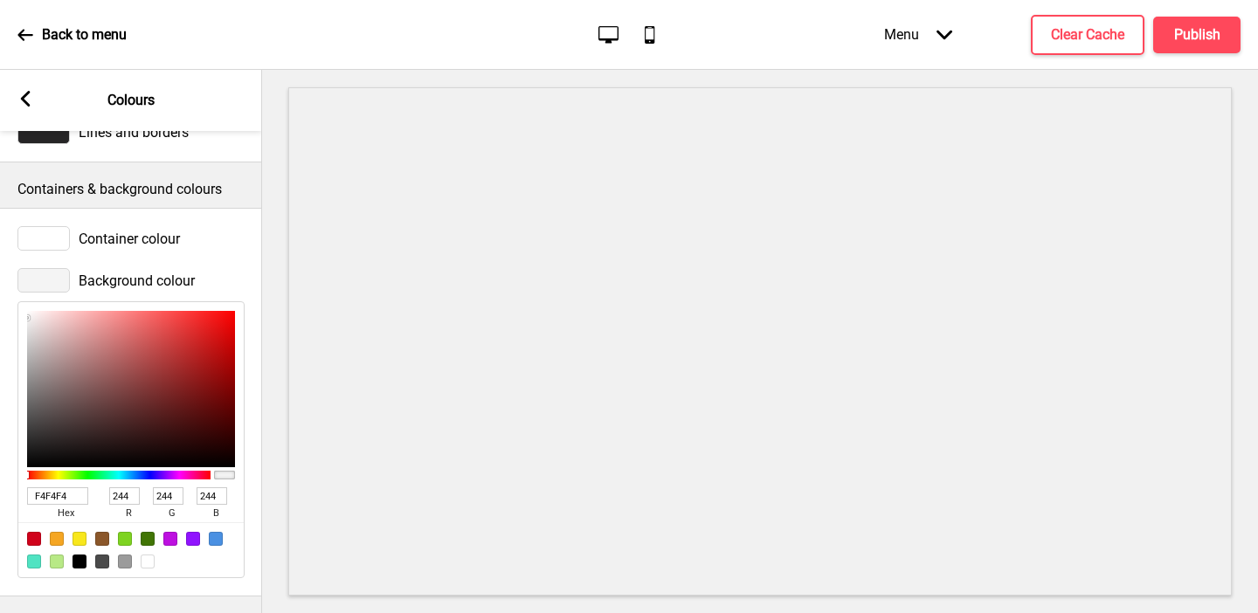
click at [148, 559] on div at bounding box center [148, 562] width 14 height 14
type input "FFFFFF"
type input "255"
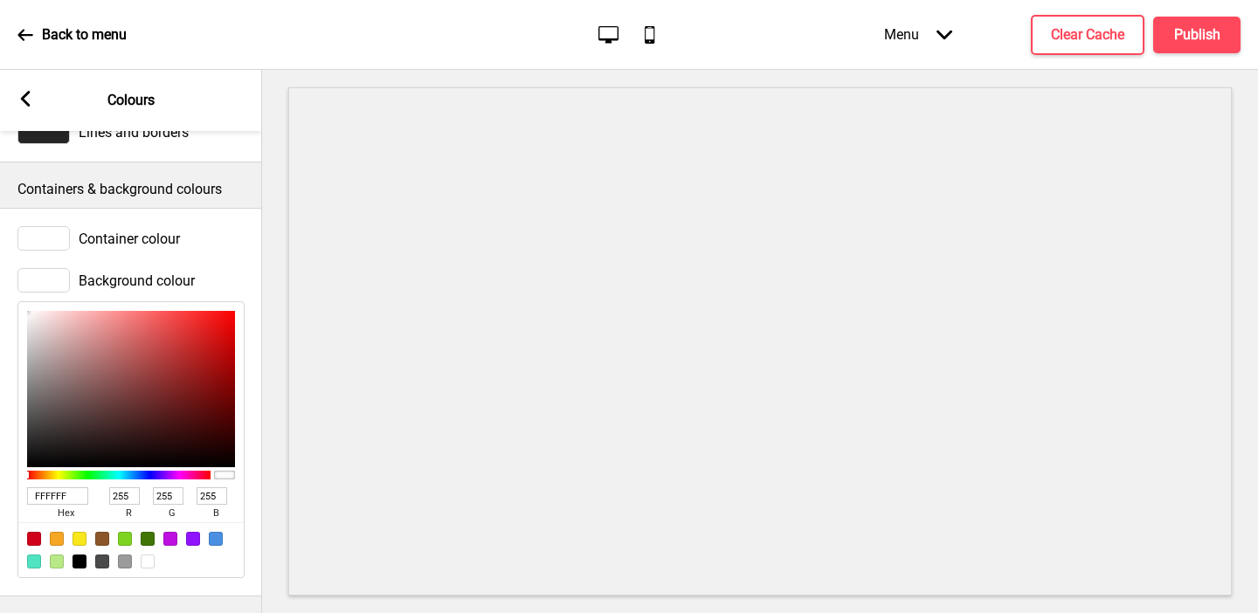
click at [26, 102] on icon at bounding box center [26, 99] width 10 height 16
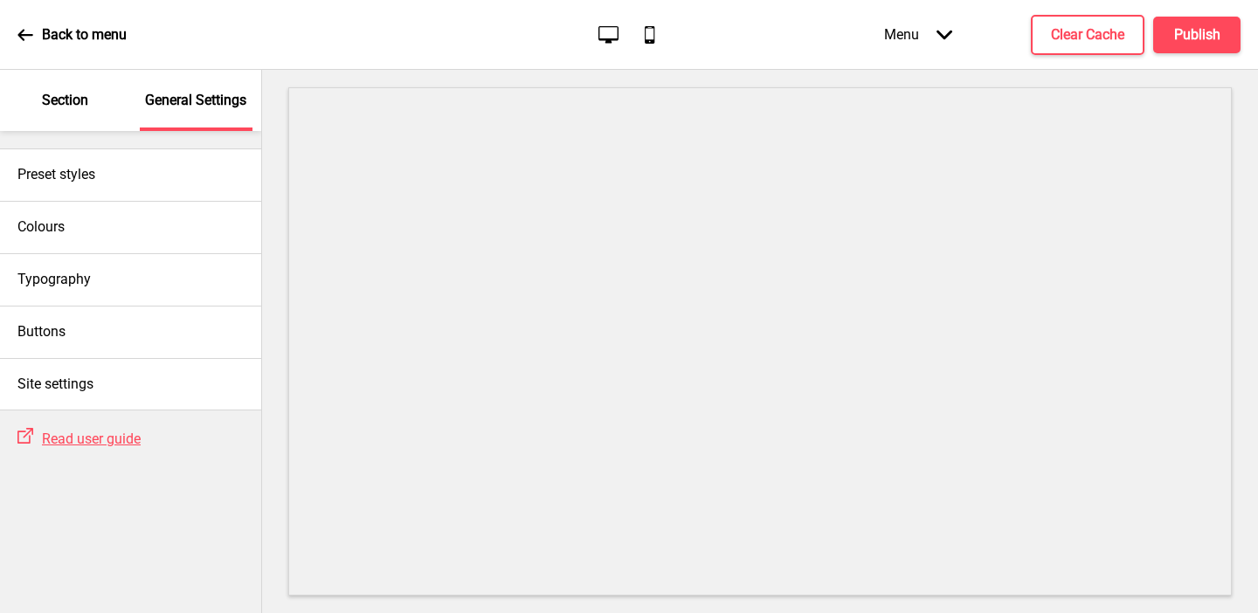
click at [87, 96] on p "Section" at bounding box center [65, 100] width 46 height 19
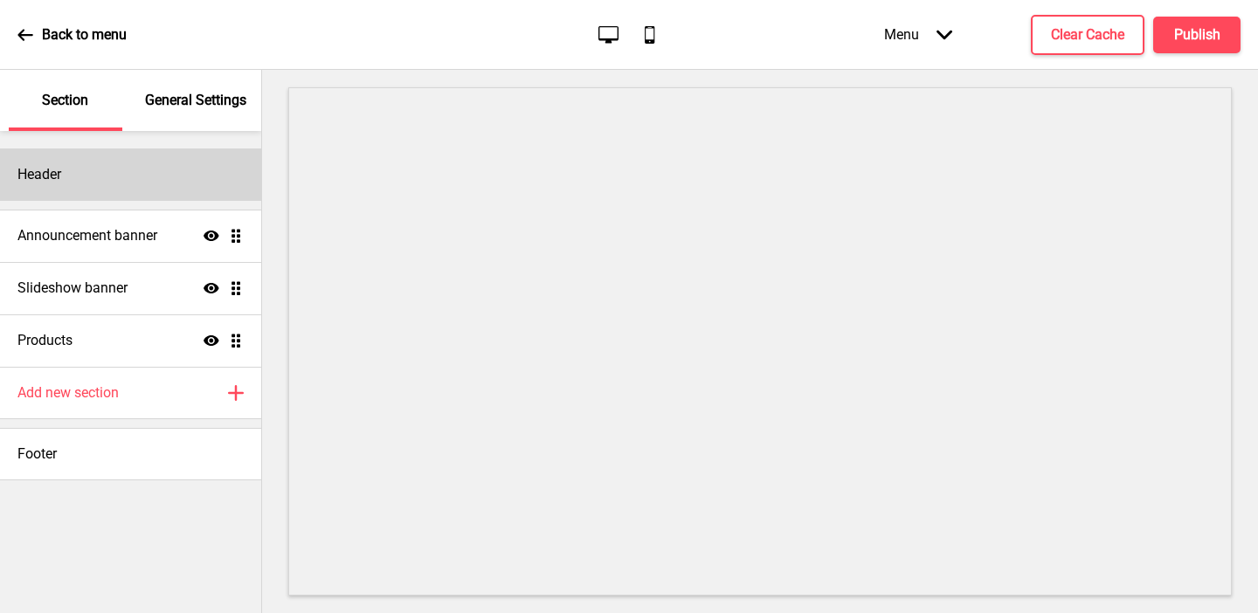
click at [89, 172] on div "Header" at bounding box center [130, 175] width 261 height 52
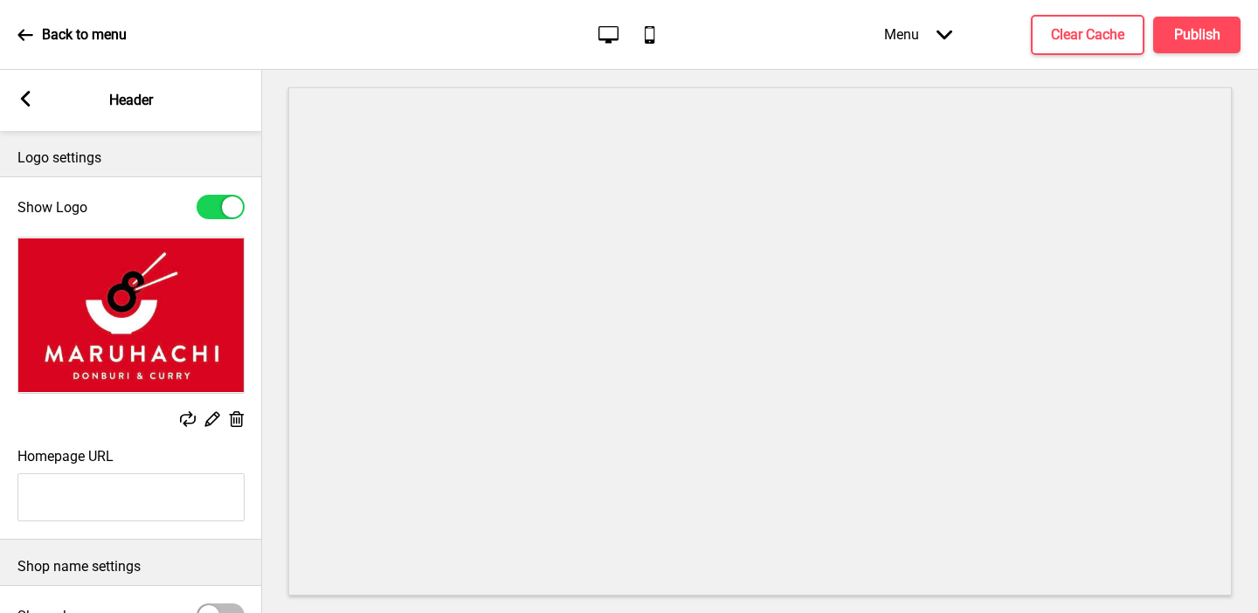
scroll to position [199, 0]
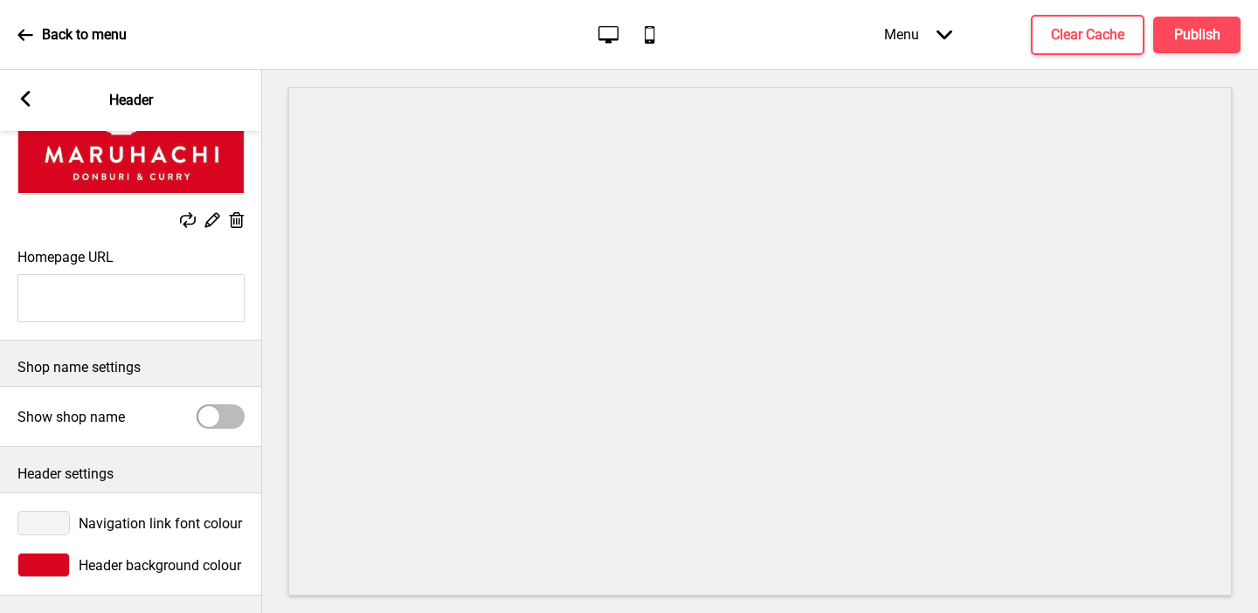
click at [45, 565] on div at bounding box center [43, 565] width 52 height 24
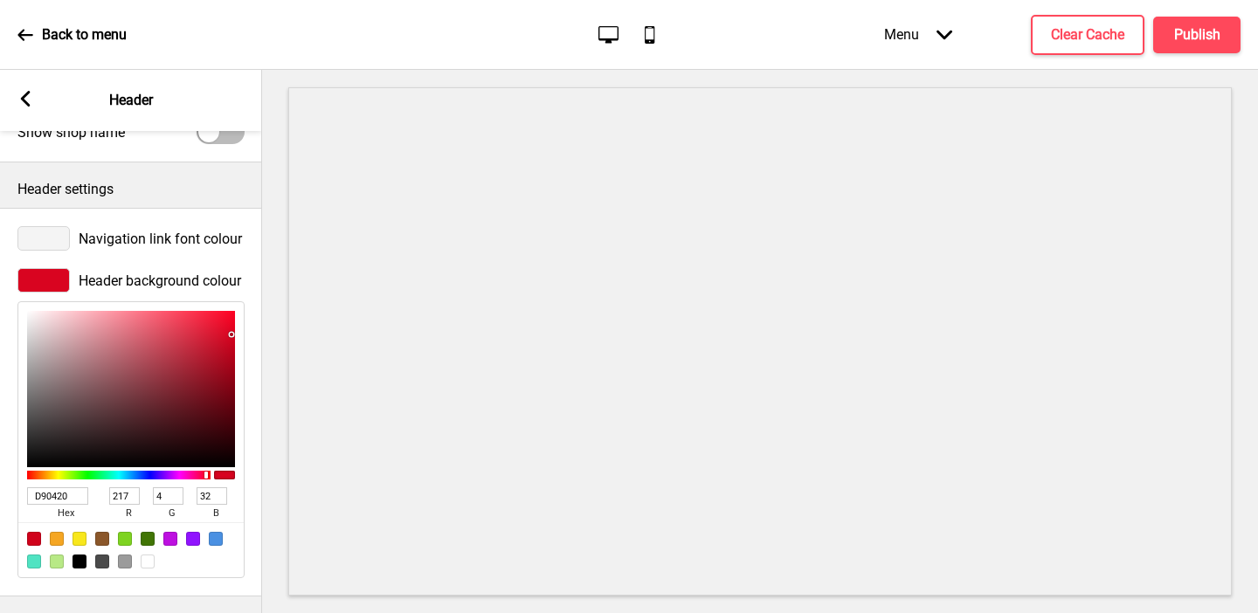
click at [74, 492] on input "D90420" at bounding box center [57, 496] width 61 height 17
click at [25, 93] on icon at bounding box center [26, 99] width 10 height 16
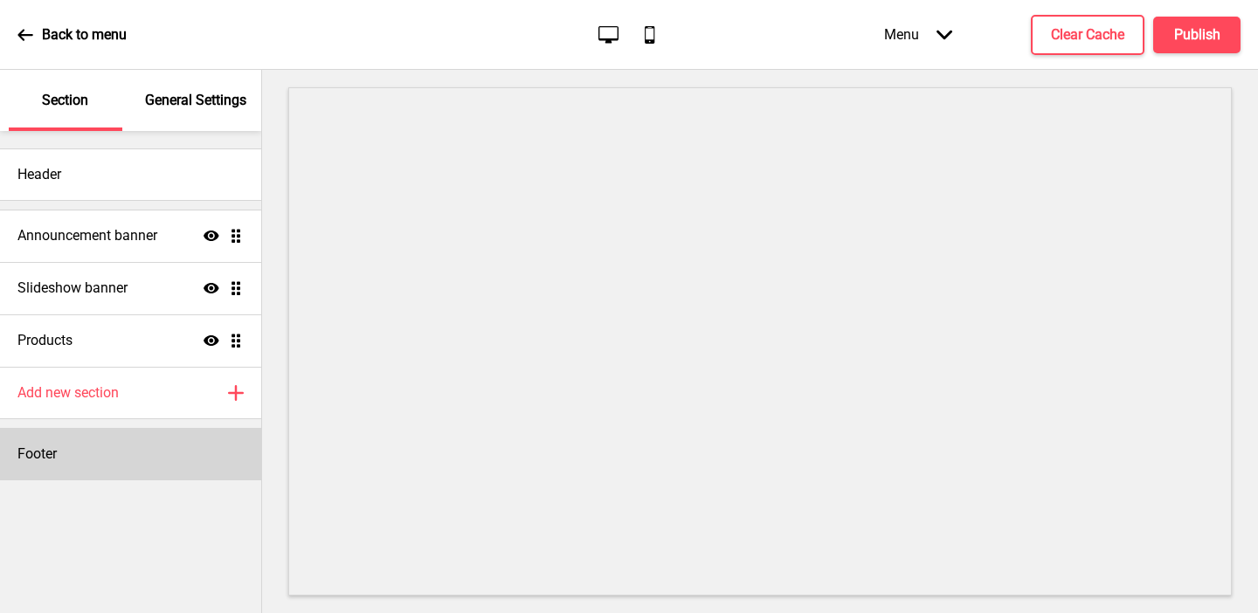
click at [81, 467] on div "Footer" at bounding box center [130, 454] width 261 height 52
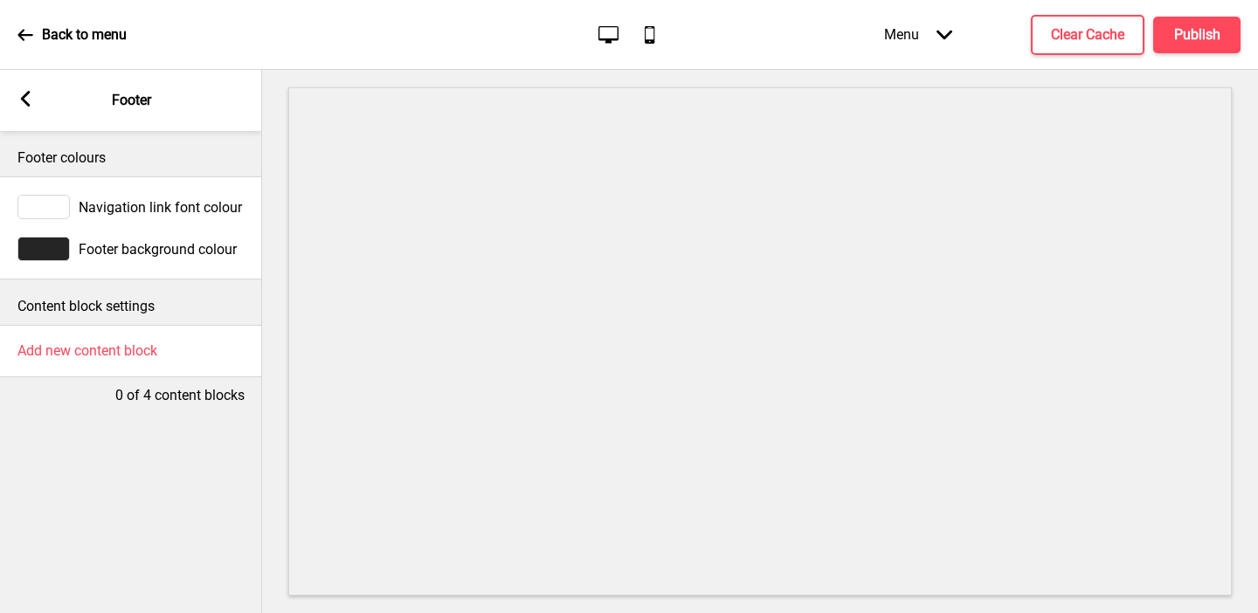
click at [45, 254] on div at bounding box center [43, 249] width 52 height 24
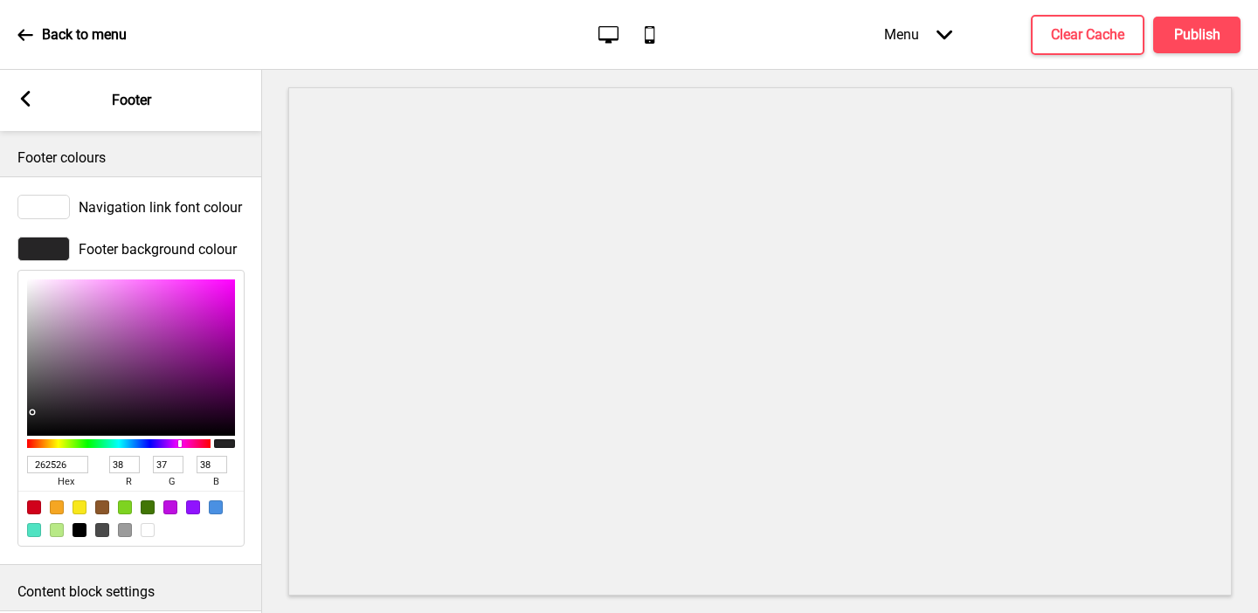
click at [67, 464] on input "262526" at bounding box center [57, 464] width 61 height 17
paste input "D90420"
type input "D90420"
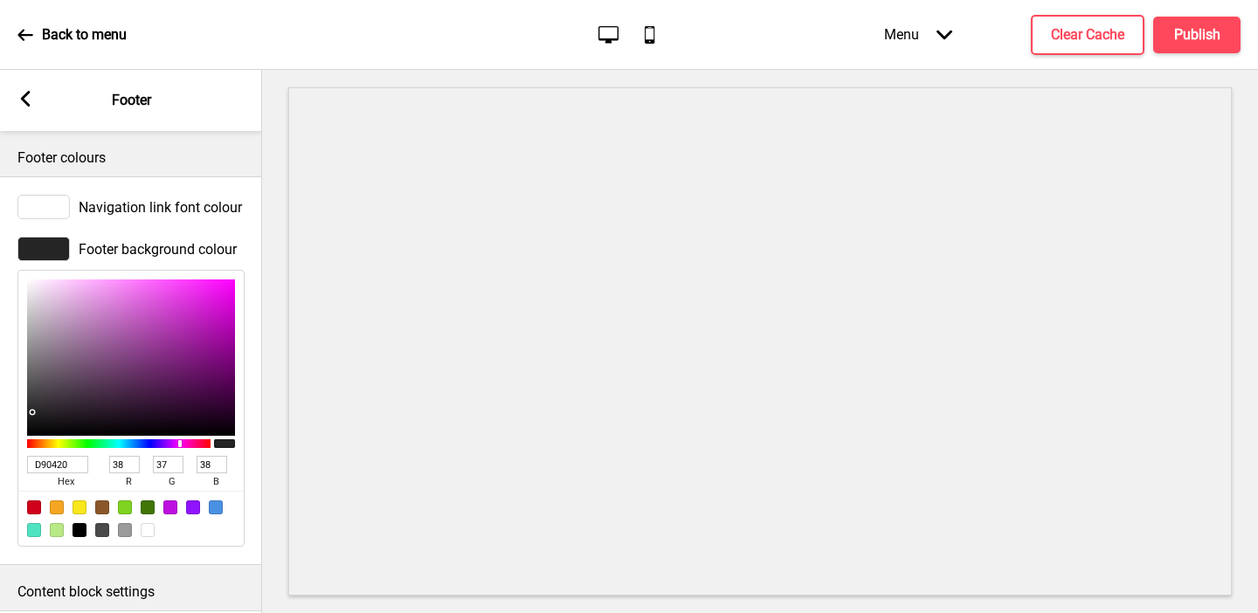
type input "217"
type input "4"
type input "32"
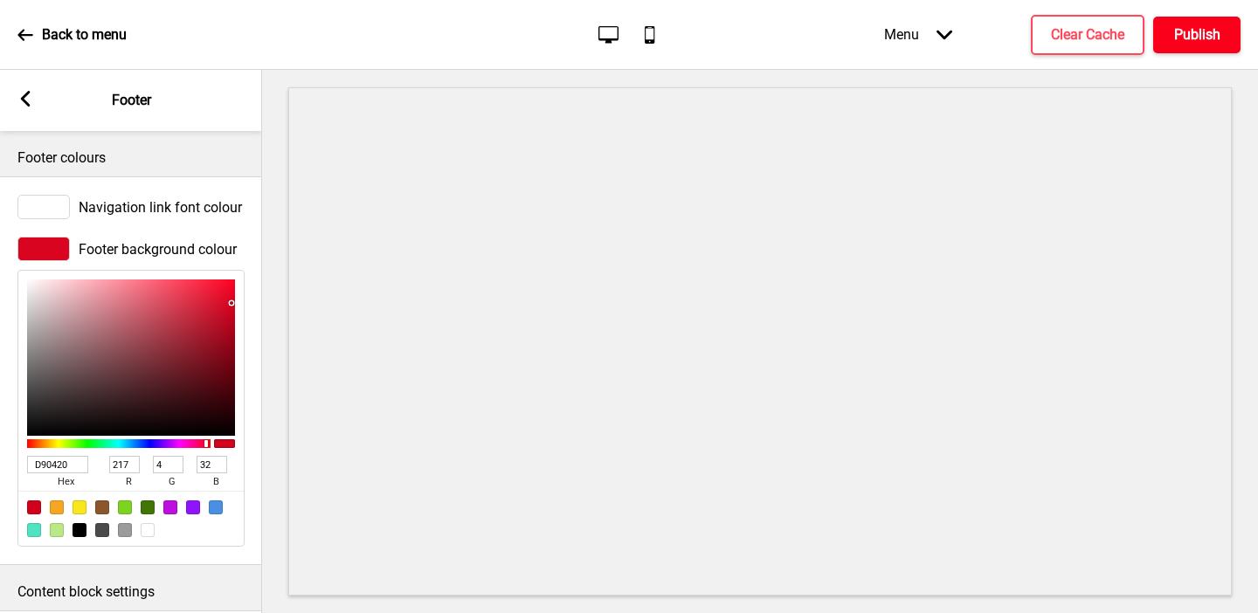
type input "D90420"
click at [1196, 35] on h4 "Publish" at bounding box center [1197, 34] width 46 height 19
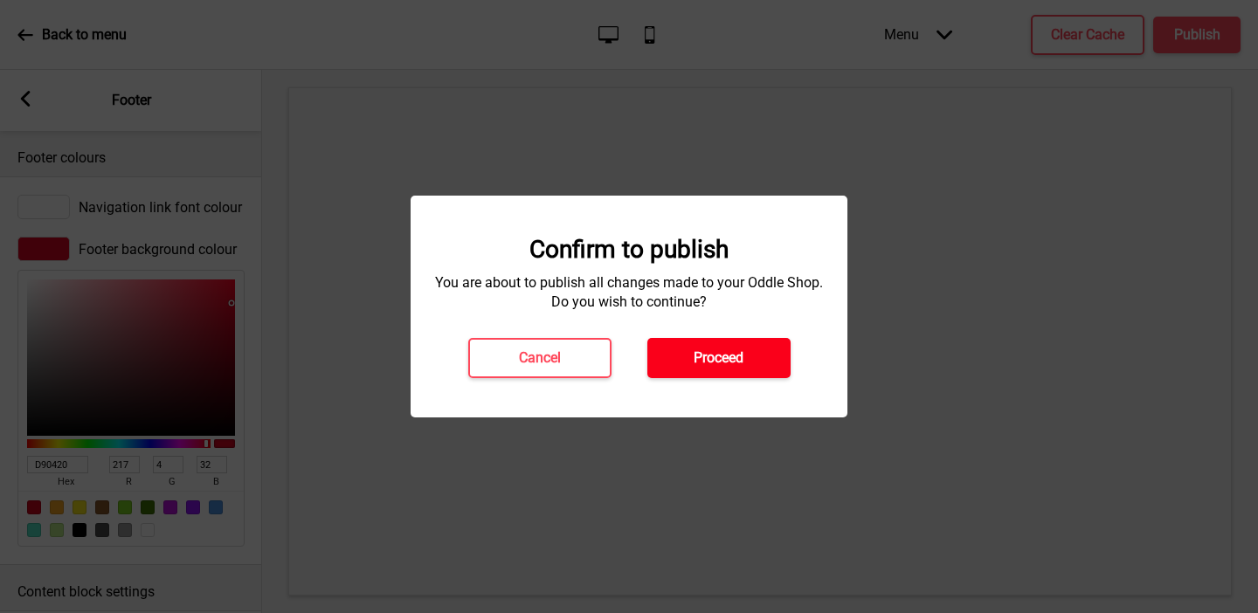
click at [712, 369] on button "Proceed" at bounding box center [718, 358] width 143 height 40
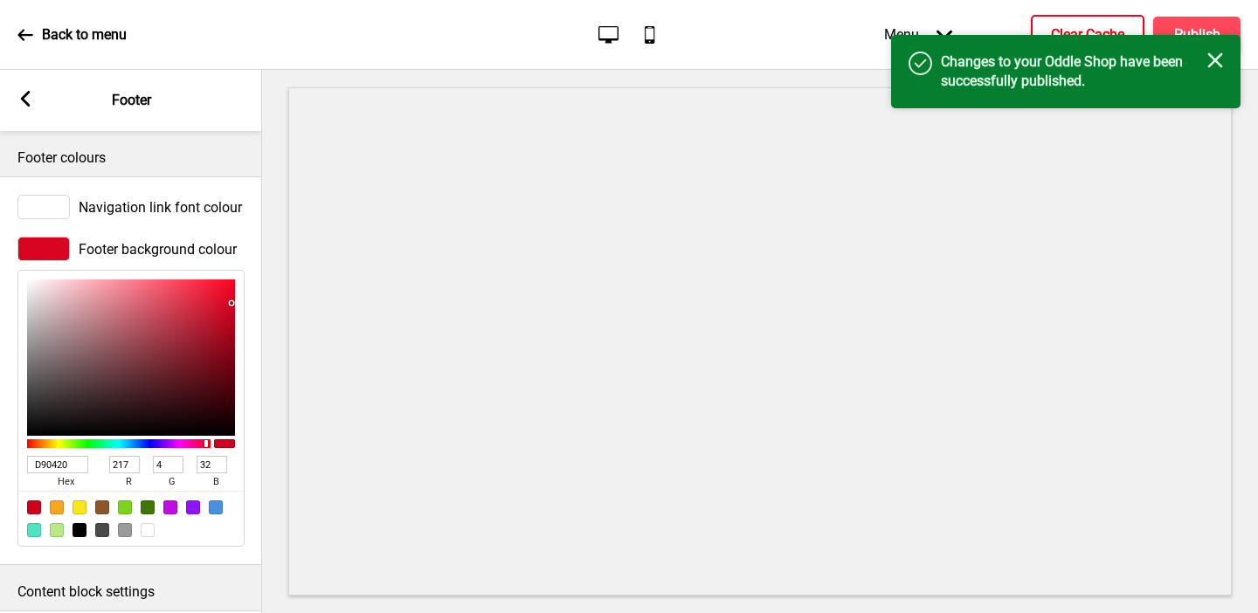
click at [1082, 25] on h4 "Clear Cache" at bounding box center [1087, 34] width 73 height 19
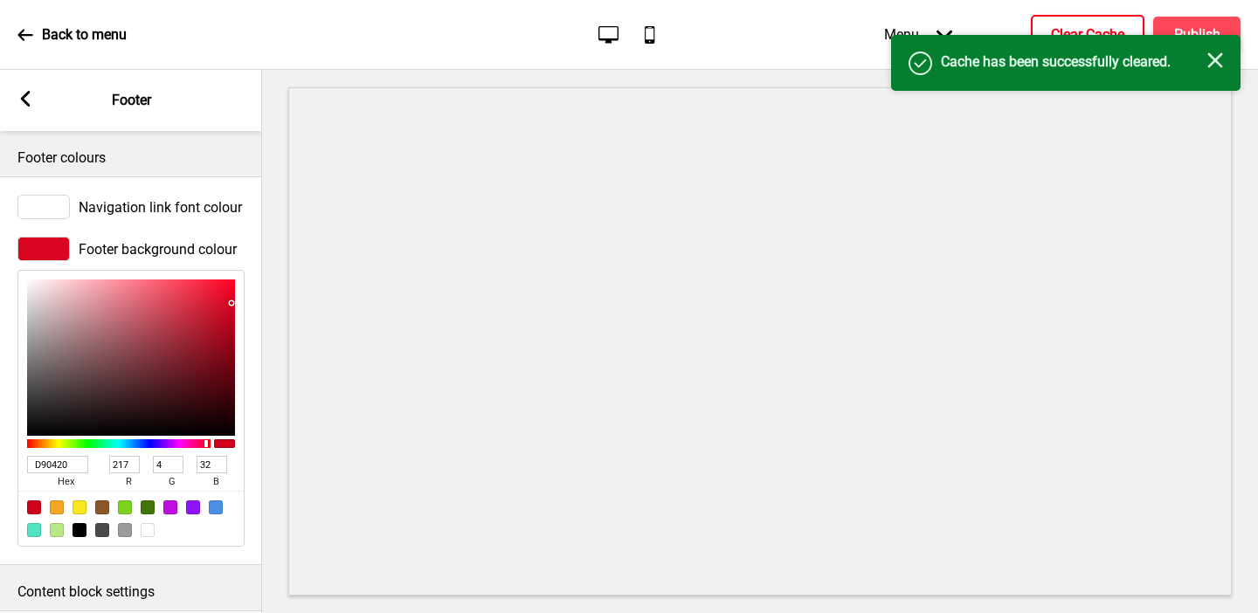
click at [24, 100] on icon at bounding box center [26, 99] width 10 height 16
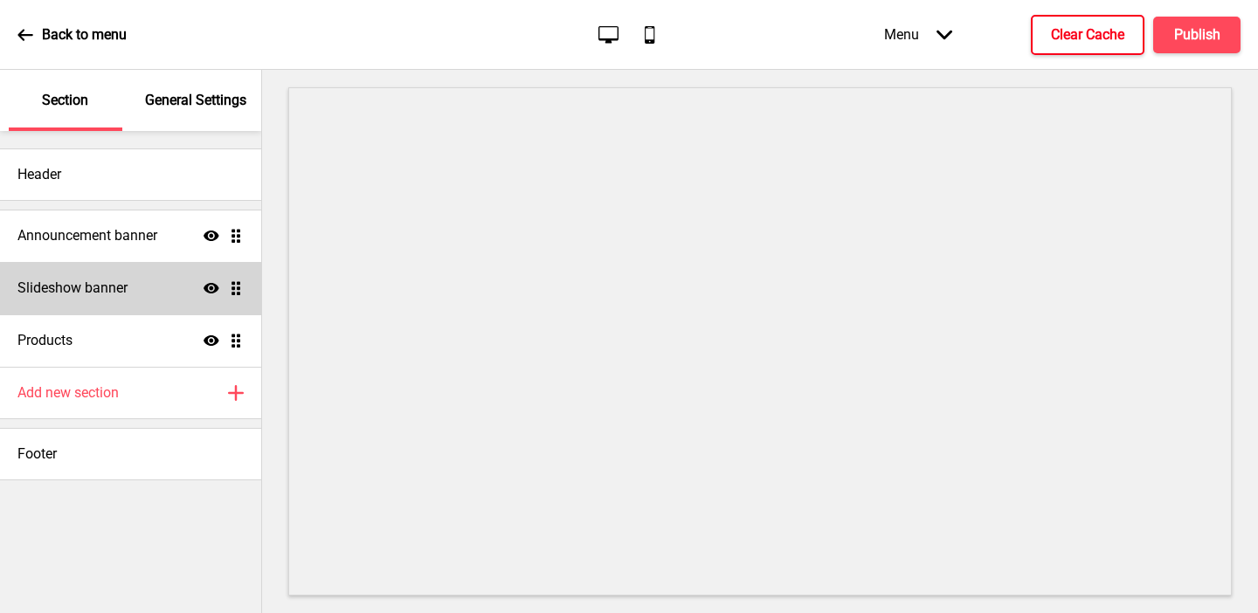
click at [72, 279] on h4 "Slideshow banner" at bounding box center [72, 288] width 110 height 19
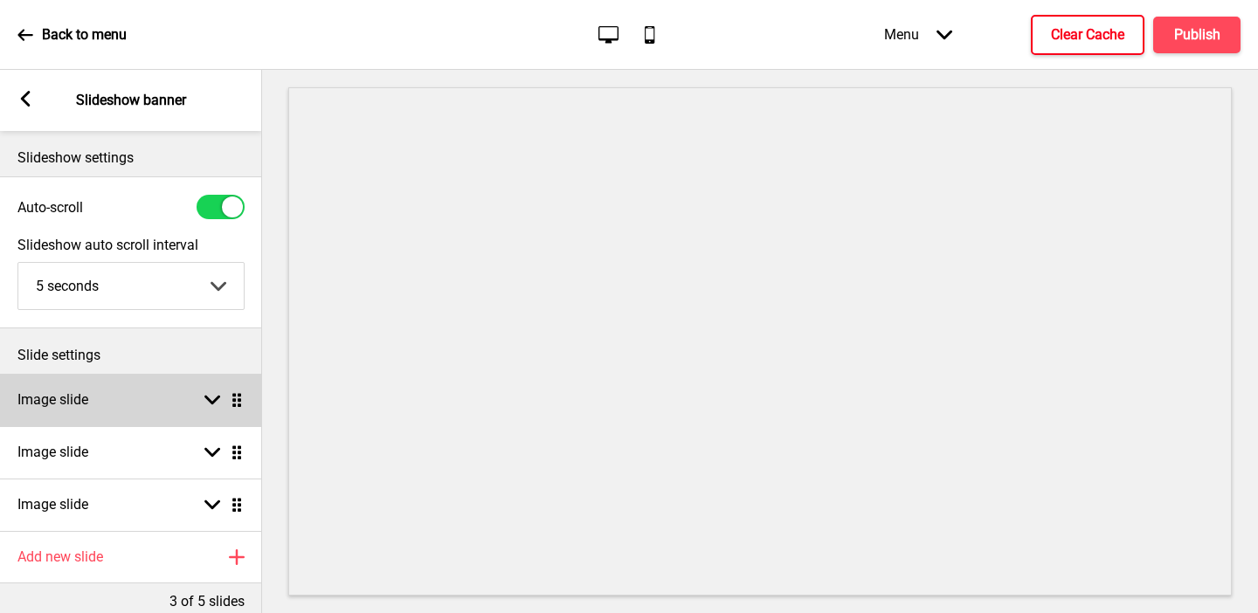
click at [86, 394] on h4 "Image slide" at bounding box center [52, 400] width 71 height 19
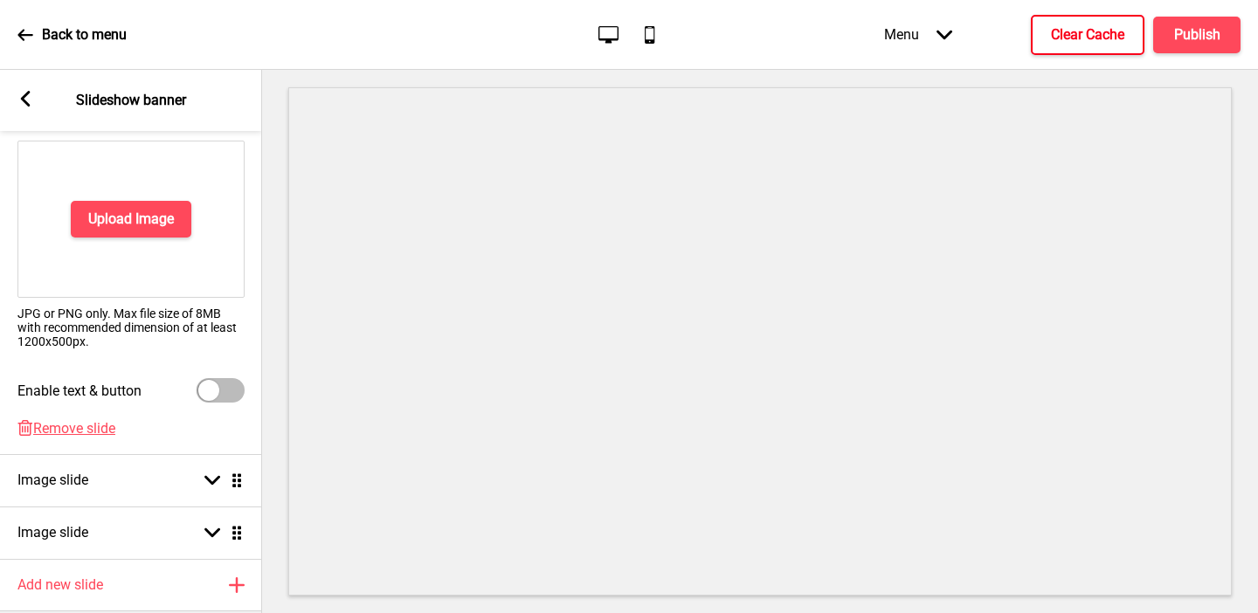
scroll to position [327, 0]
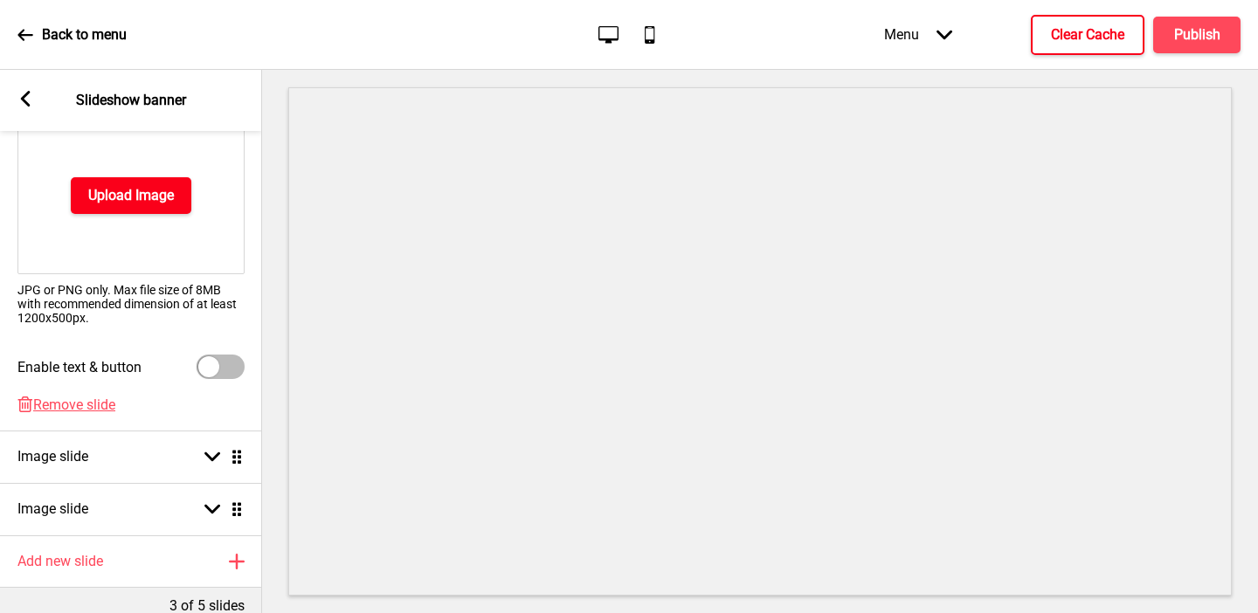
click at [126, 197] on h4 "Upload Image" at bounding box center [131, 195] width 86 height 19
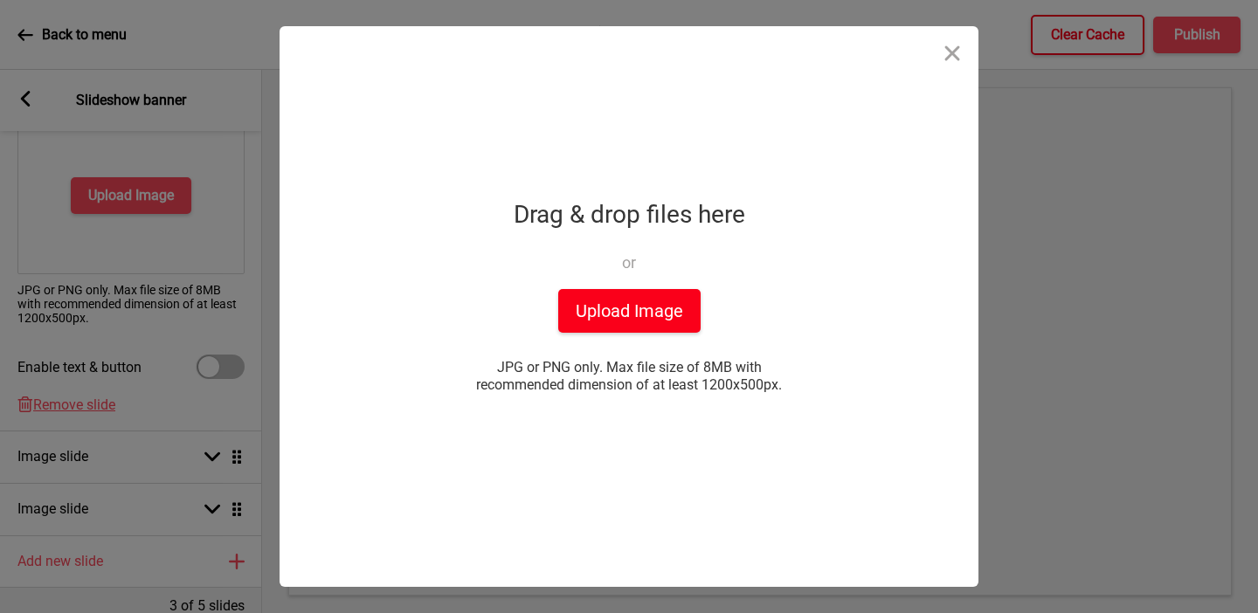
click at [601, 328] on button "Upload Image" at bounding box center [629, 311] width 142 height 44
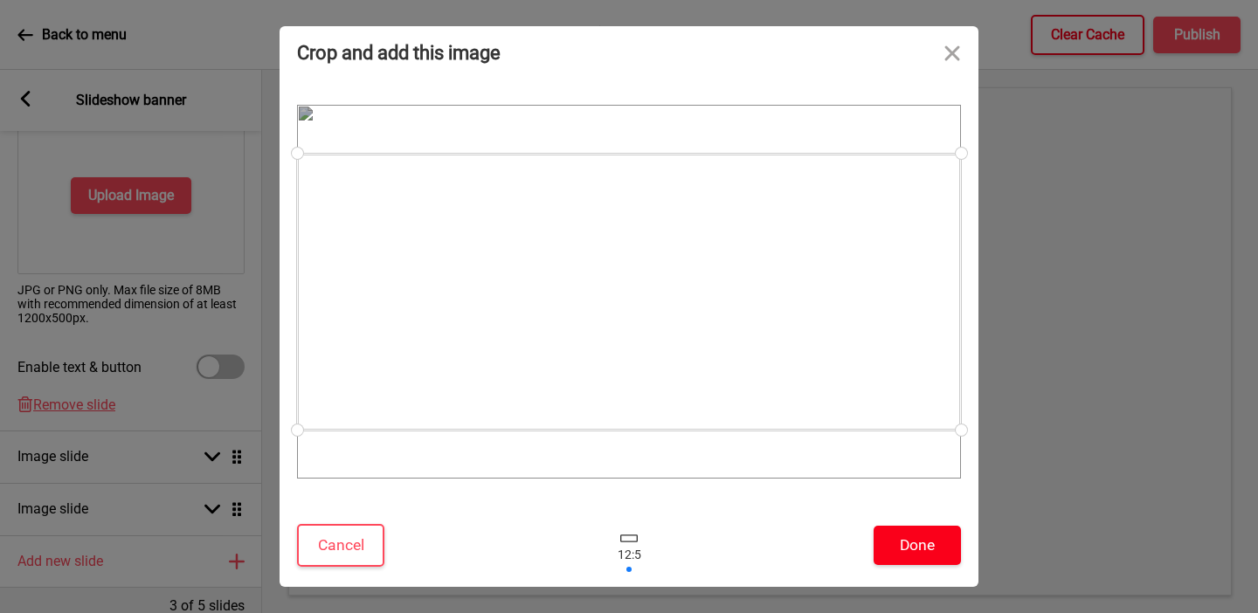
click at [907, 542] on button "Done" at bounding box center [917, 545] width 87 height 39
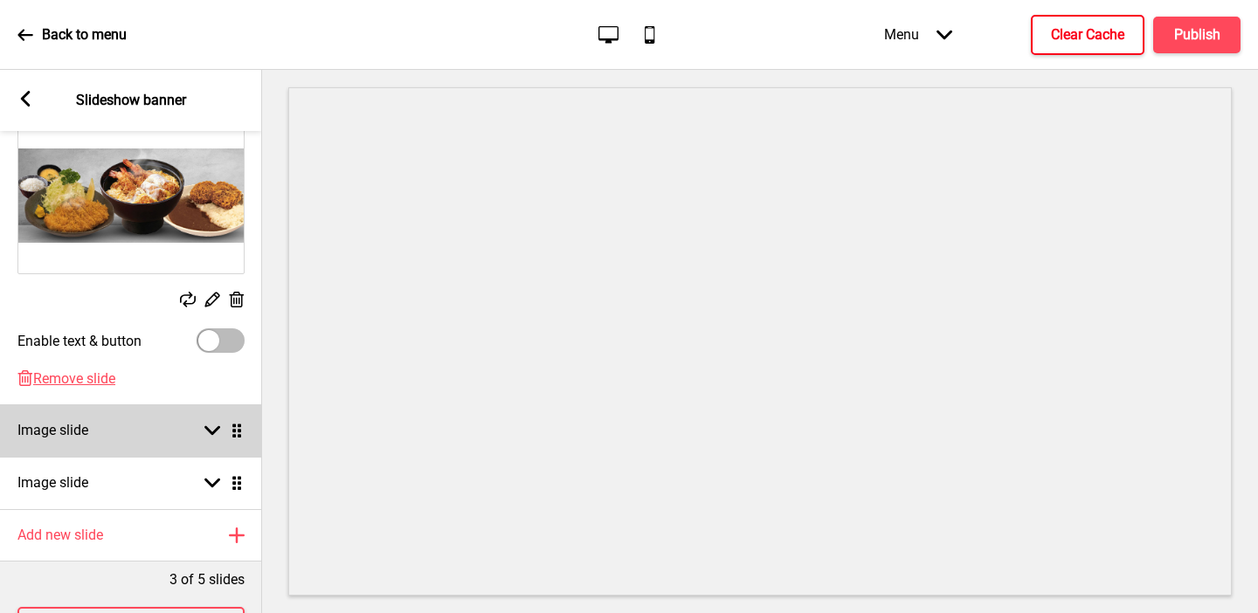
click at [146, 439] on div "Image slide Arrow down Drag" at bounding box center [131, 431] width 262 height 52
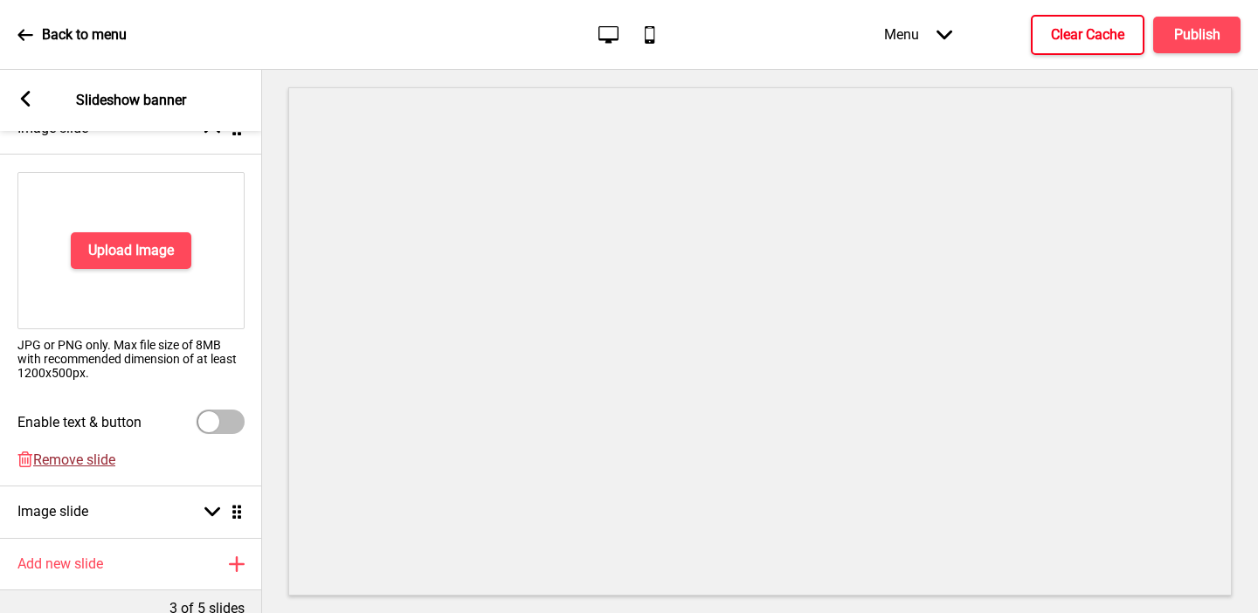
click at [71, 456] on span "Remove slide" at bounding box center [74, 460] width 82 height 17
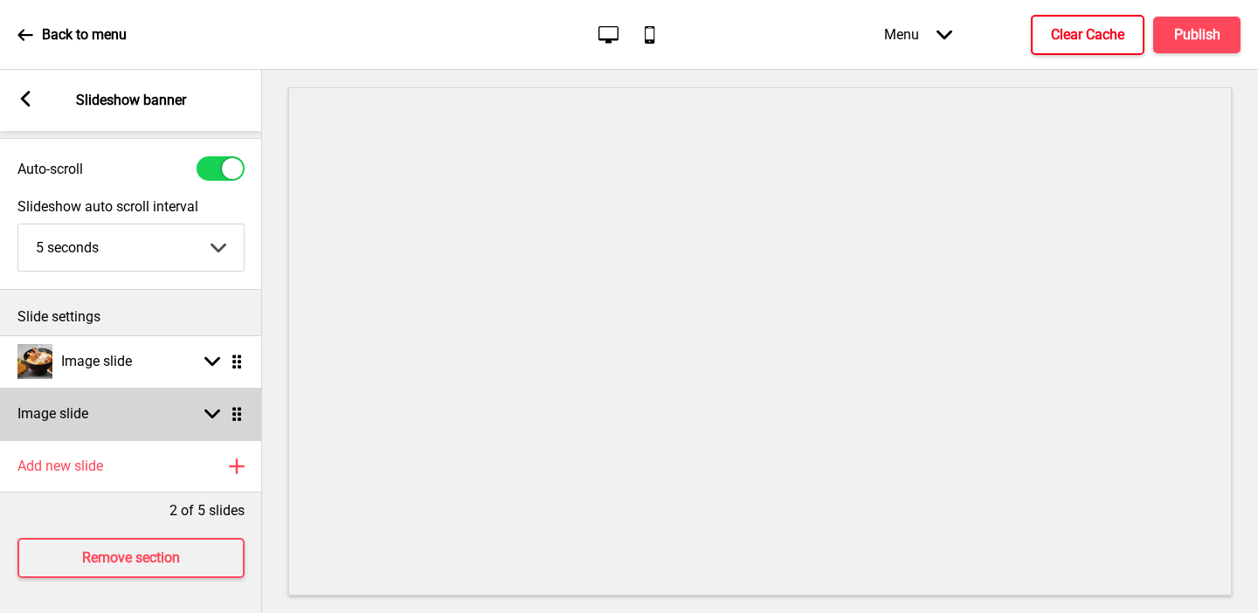
click at [80, 412] on h4 "Image slide" at bounding box center [52, 414] width 71 height 19
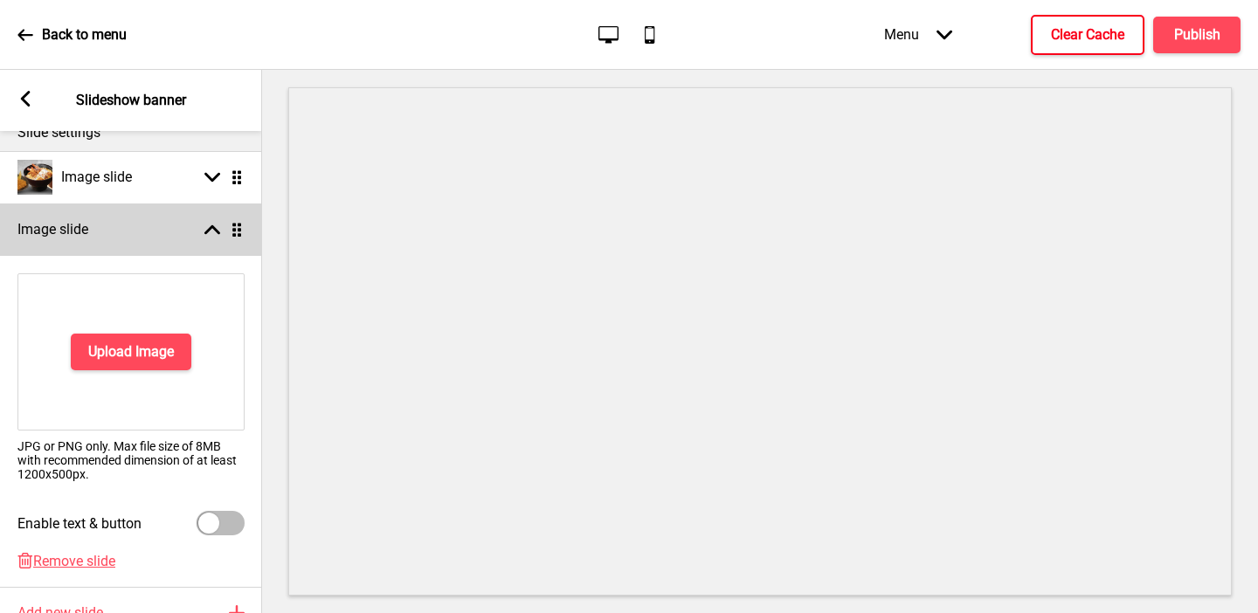
scroll to position [324, 0]
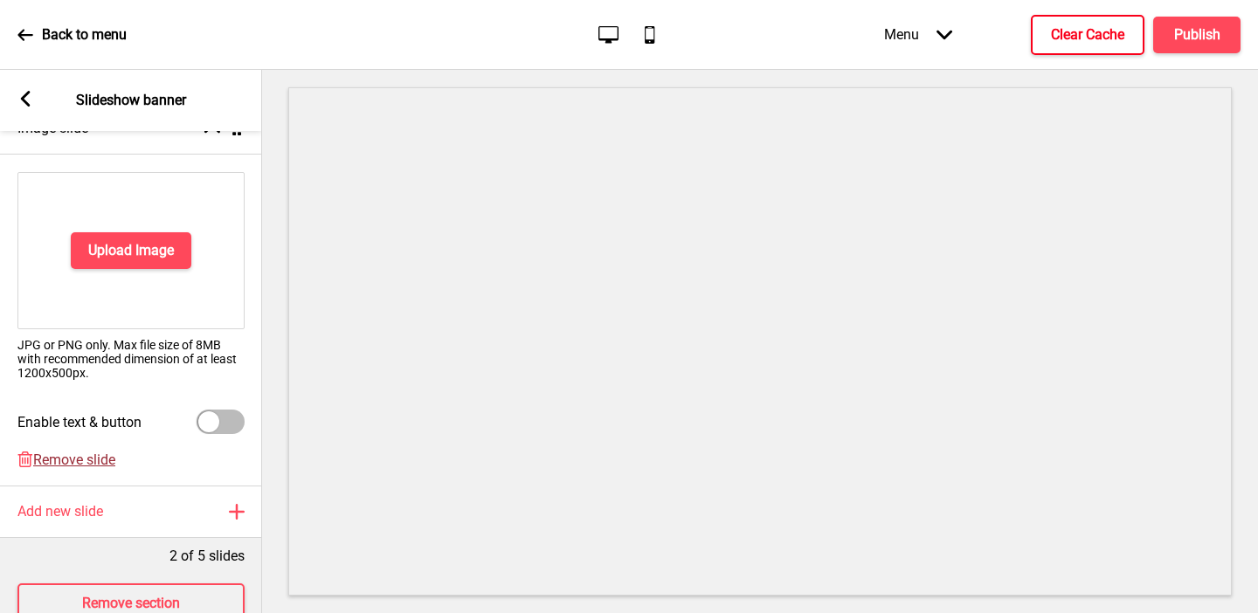
click at [51, 453] on span "Remove slide" at bounding box center [74, 460] width 82 height 17
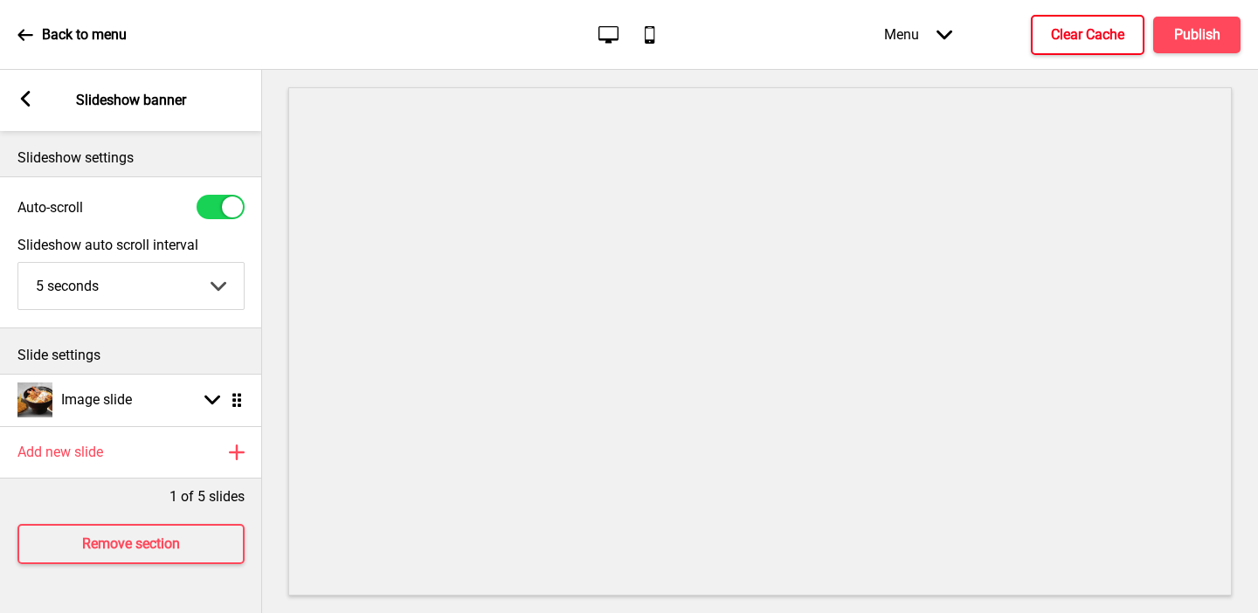
click at [31, 107] on div "Arrow left" at bounding box center [25, 100] width 16 height 19
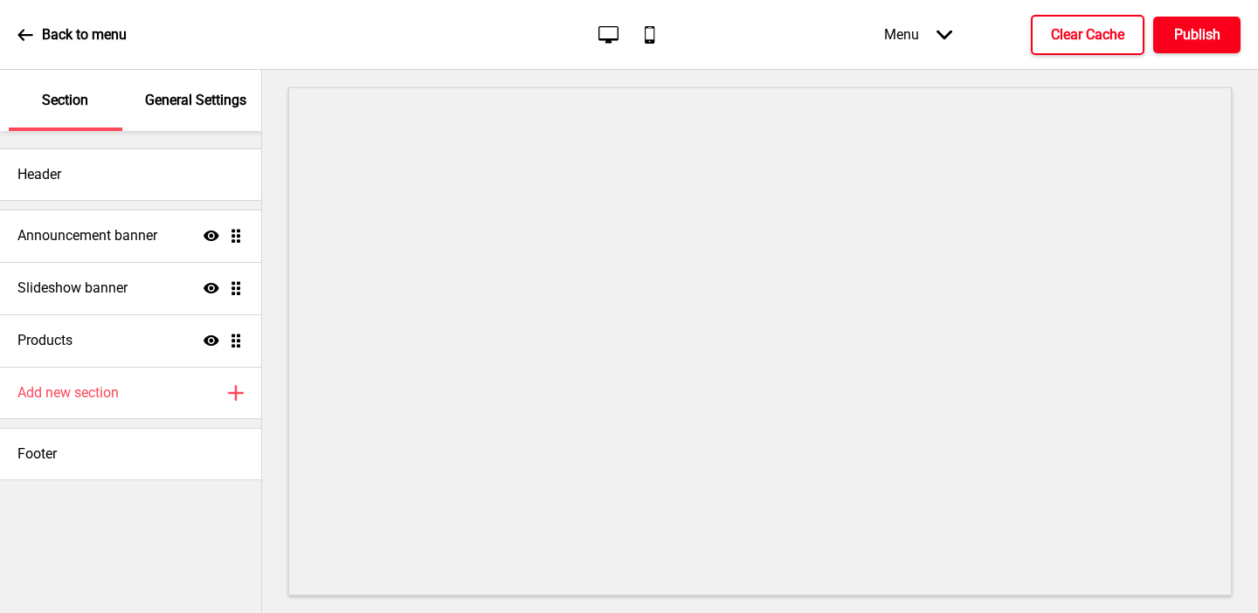
click at [1208, 37] on h4 "Publish" at bounding box center [1197, 34] width 46 height 19
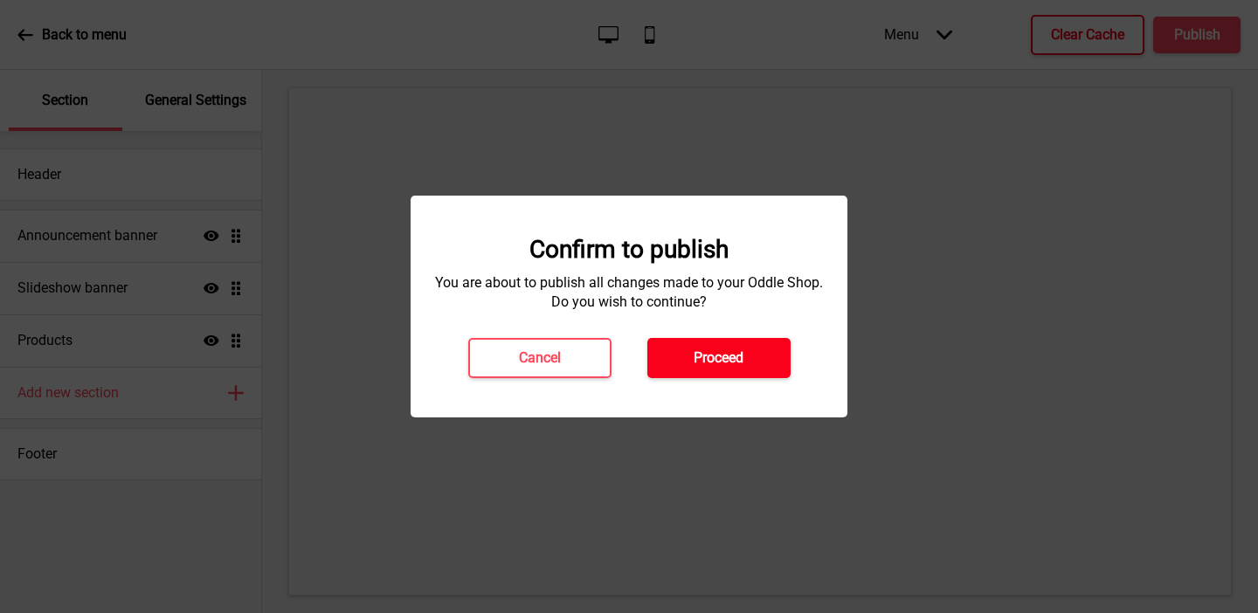
click at [762, 352] on button "Proceed" at bounding box center [718, 358] width 143 height 40
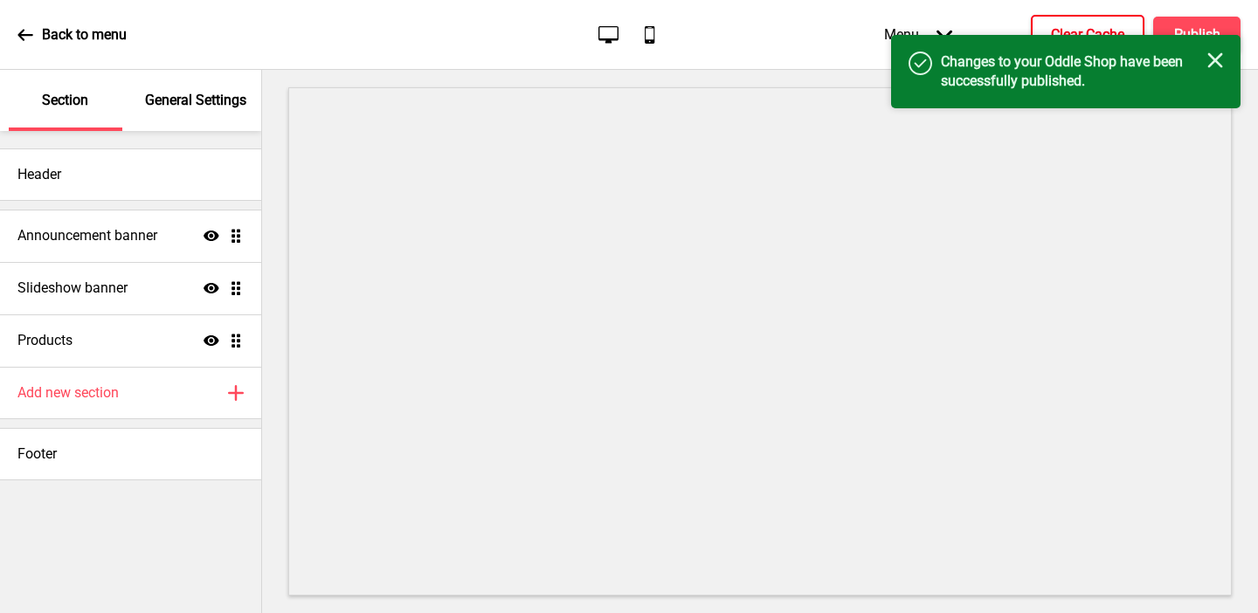
click at [1054, 28] on h4 "Clear Cache" at bounding box center [1087, 34] width 73 height 19
